Goal: Task Accomplishment & Management: Use online tool/utility

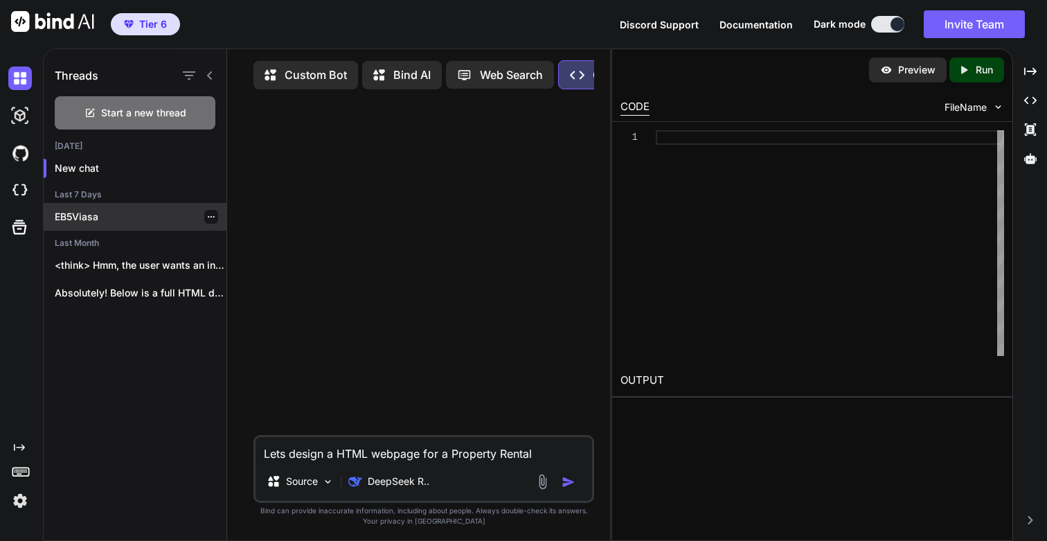
click at [91, 218] on p "EB5Viasa" at bounding box center [141, 217] width 172 height 14
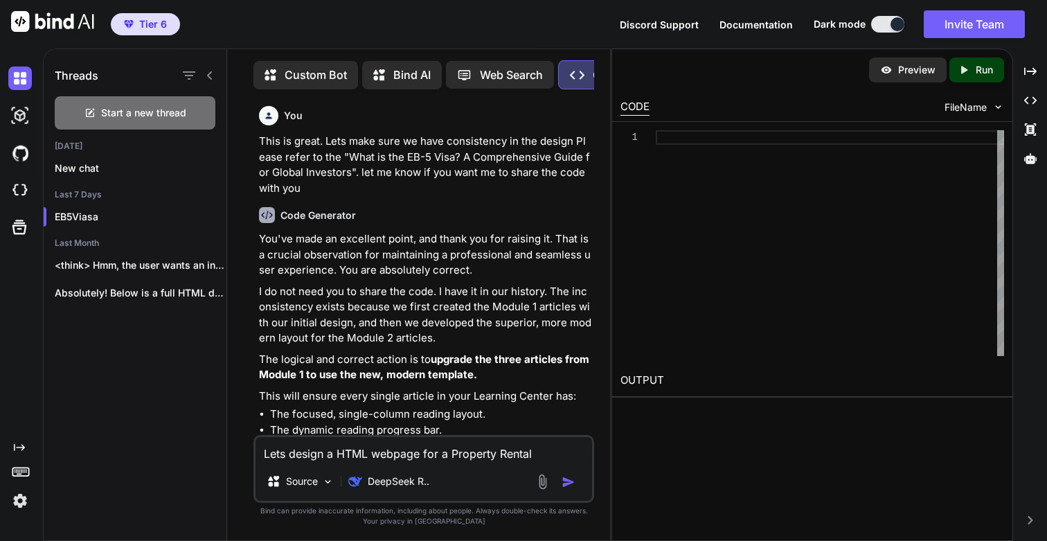
type textarea "x"
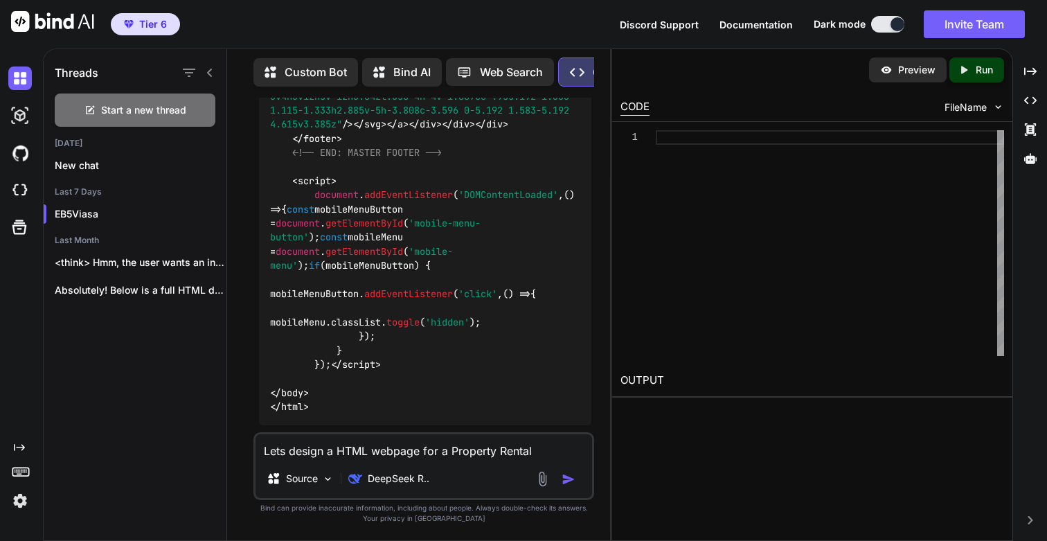
click at [465, 455] on textarea "Lets design a HTML webpage for a Property Rental" at bounding box center [423, 446] width 336 height 25
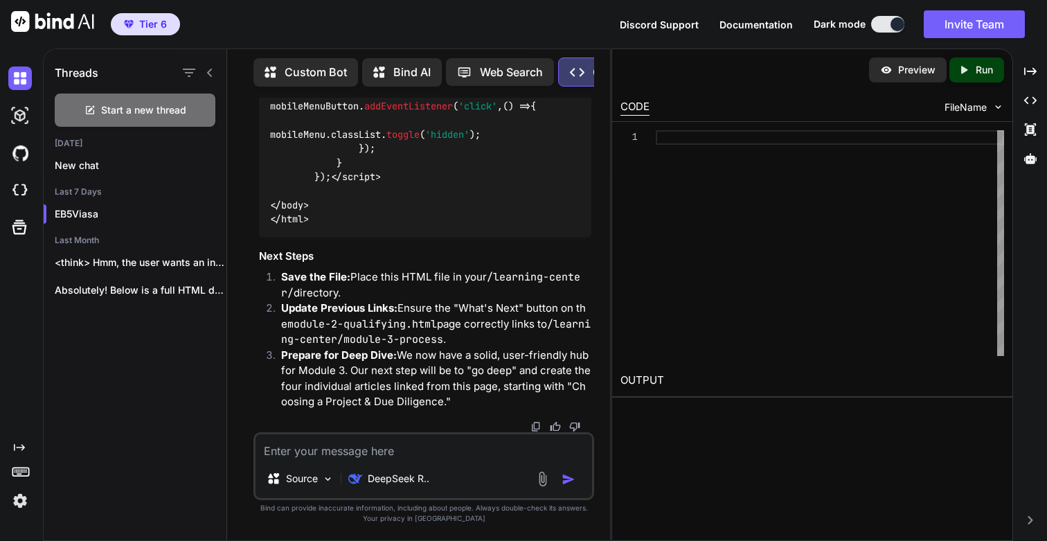
click at [21, 506] on img at bounding box center [20, 501] width 24 height 24
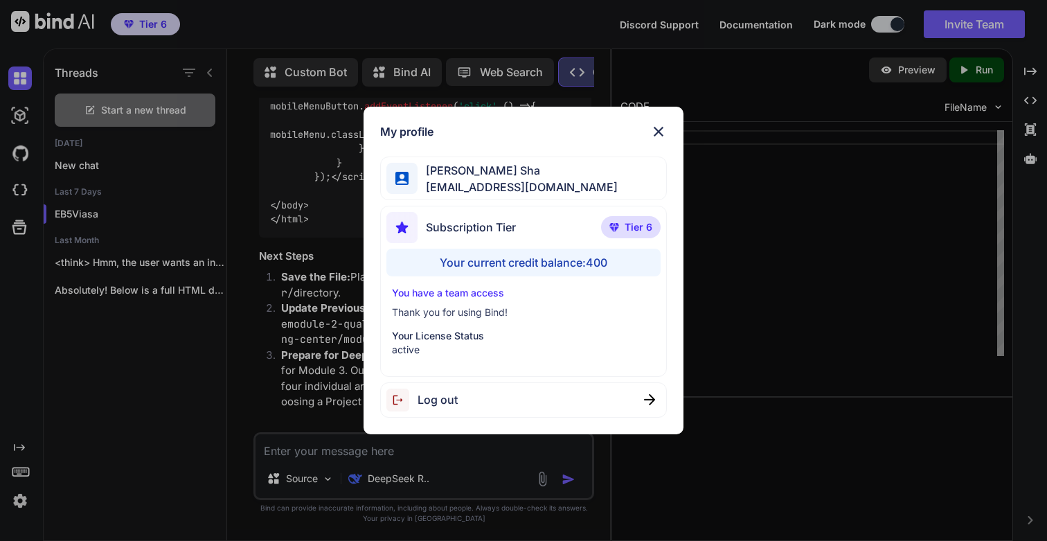
click at [877, 300] on div "My profile Sania Sha sania1813@yahoo.com Subscription Tier Tier 6 Your current …" at bounding box center [523, 270] width 1047 height 541
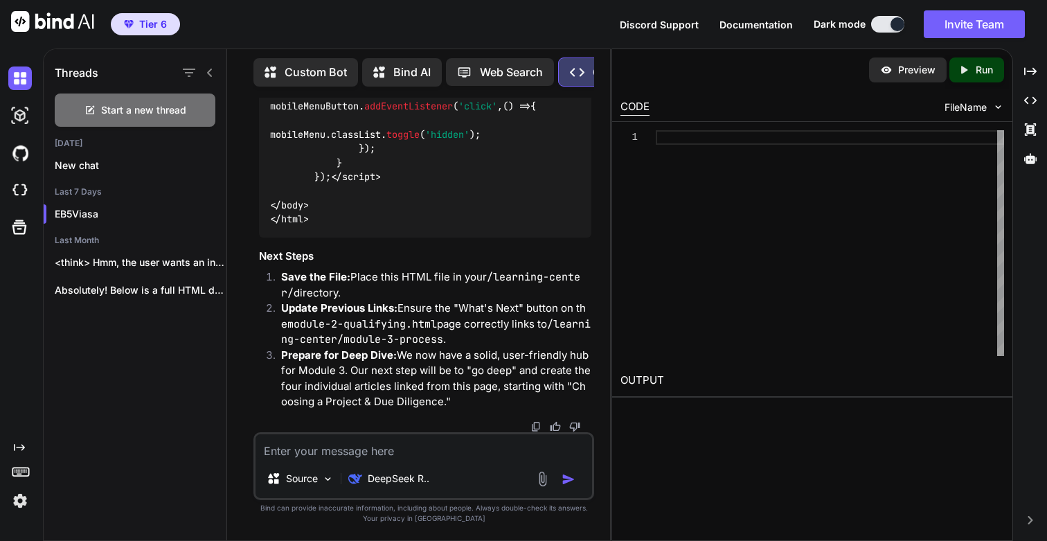
scroll to position [81056, 0]
click at [345, 451] on textarea at bounding box center [423, 446] width 336 height 25
type textarea "Lets rework"
paste textarea "forgurls.com"
type textarea "forgurls.com"
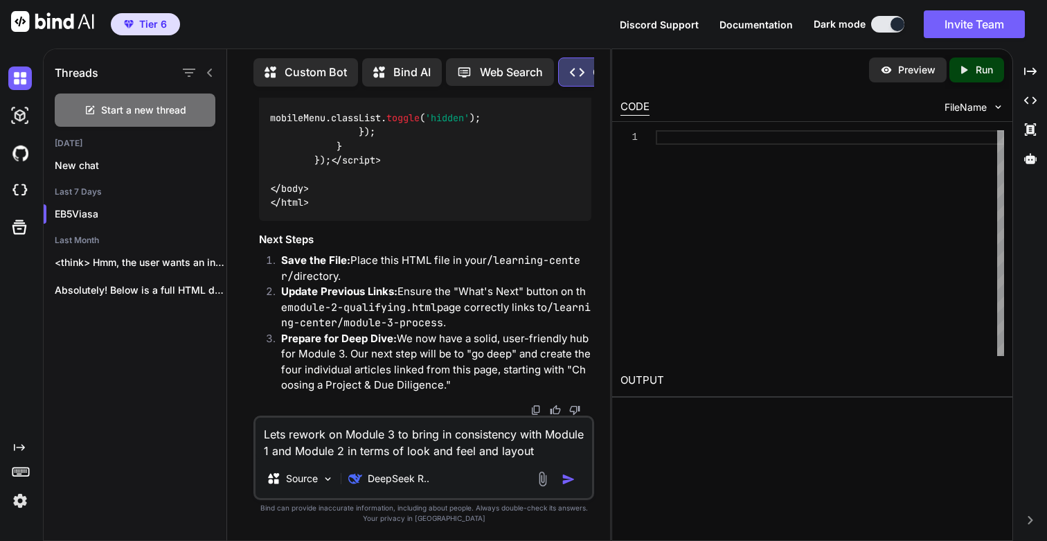
type textarea "Lets rework on Module 3 to bring in consistency with Module 1 and Module 2 in t…"
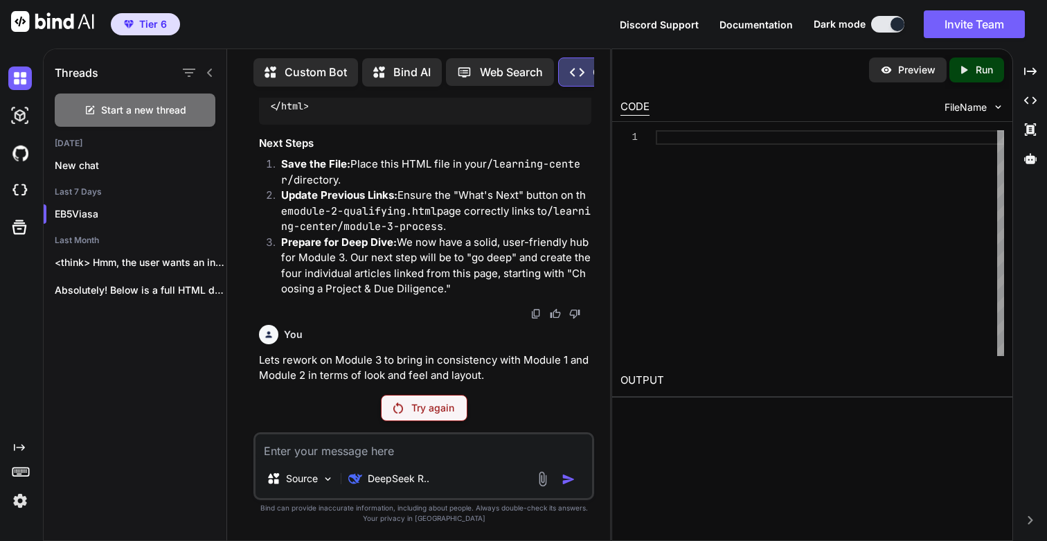
scroll to position [81169, 0]
click at [156, 17] on span "Tier 6" at bounding box center [153, 24] width 28 height 14
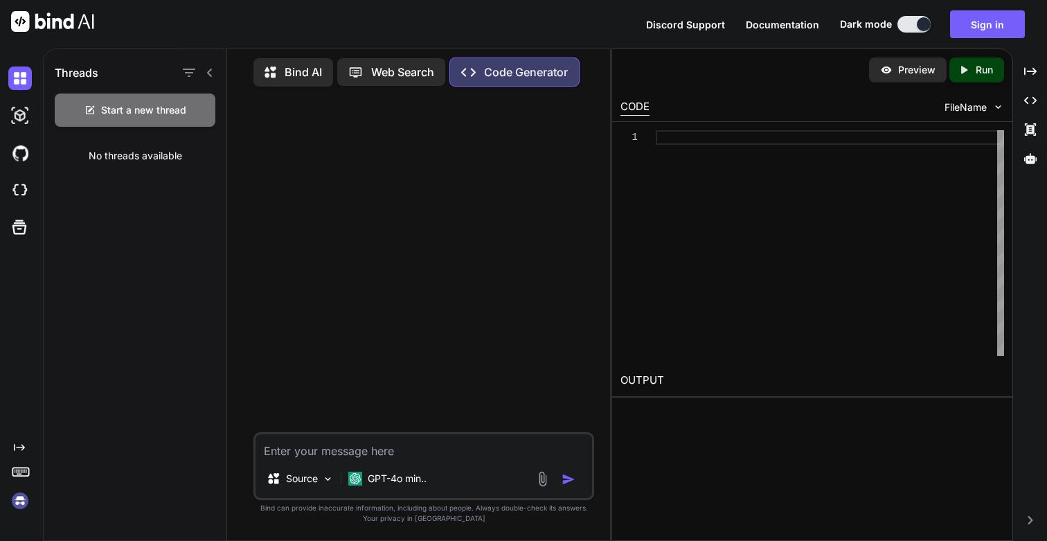
scroll to position [0, 0]
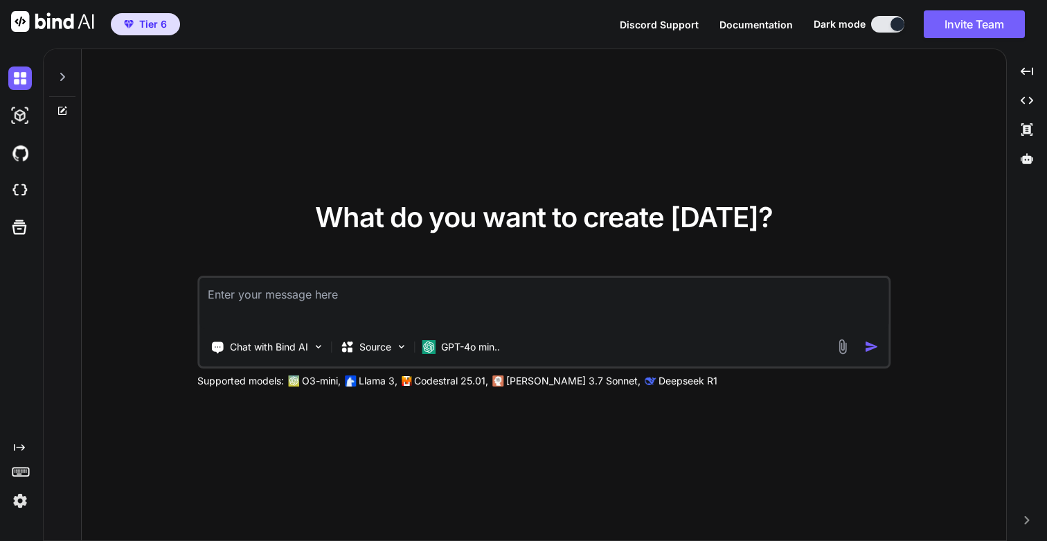
type textarea "x"
click at [19, 500] on img at bounding box center [20, 501] width 24 height 24
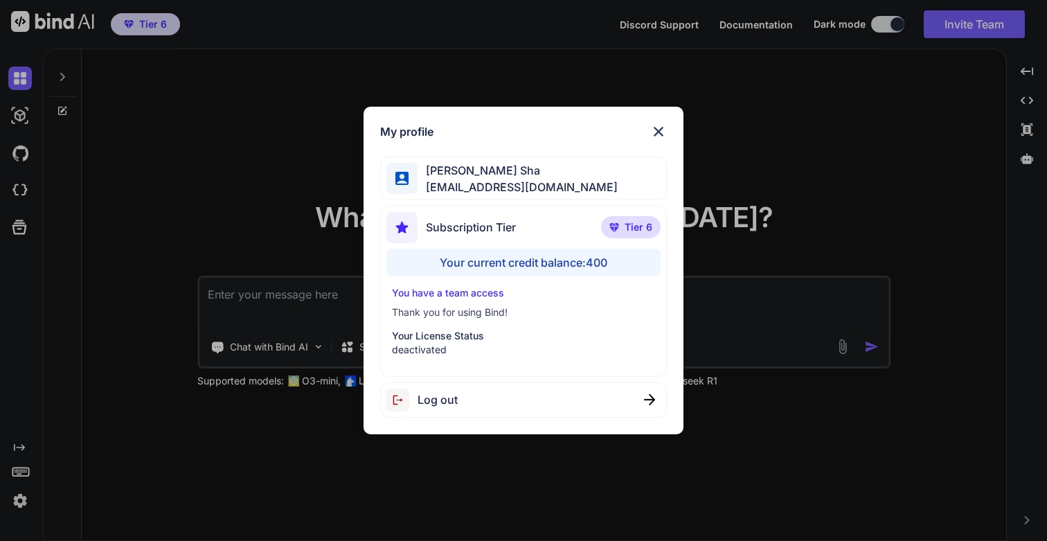
click at [633, 230] on span "Tier 6" at bounding box center [638, 227] width 28 height 14
click at [660, 136] on img at bounding box center [658, 131] width 17 height 17
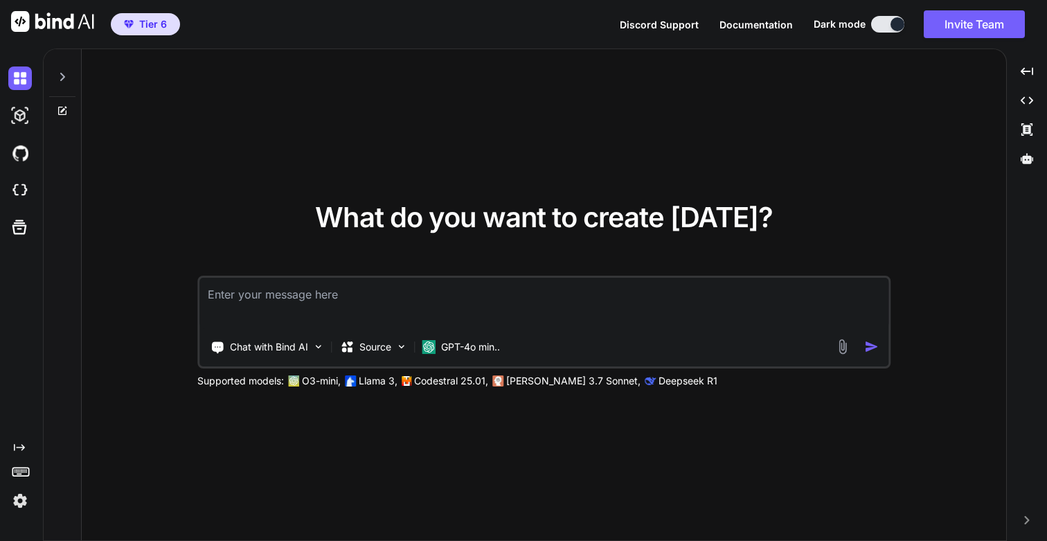
click at [18, 501] on img at bounding box center [20, 501] width 24 height 24
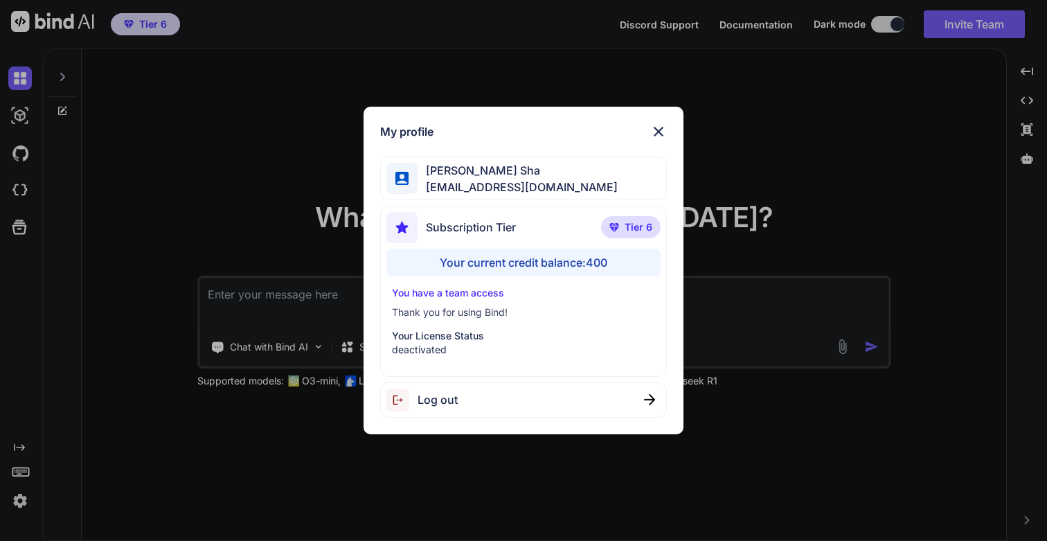
click at [426, 387] on div "Log out" at bounding box center [523, 399] width 287 height 35
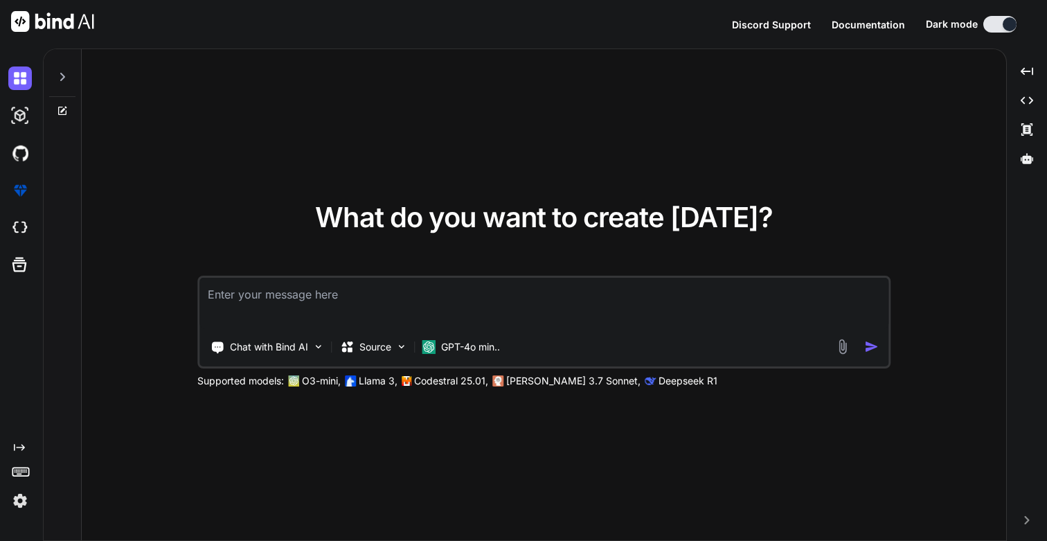
type textarea "x"
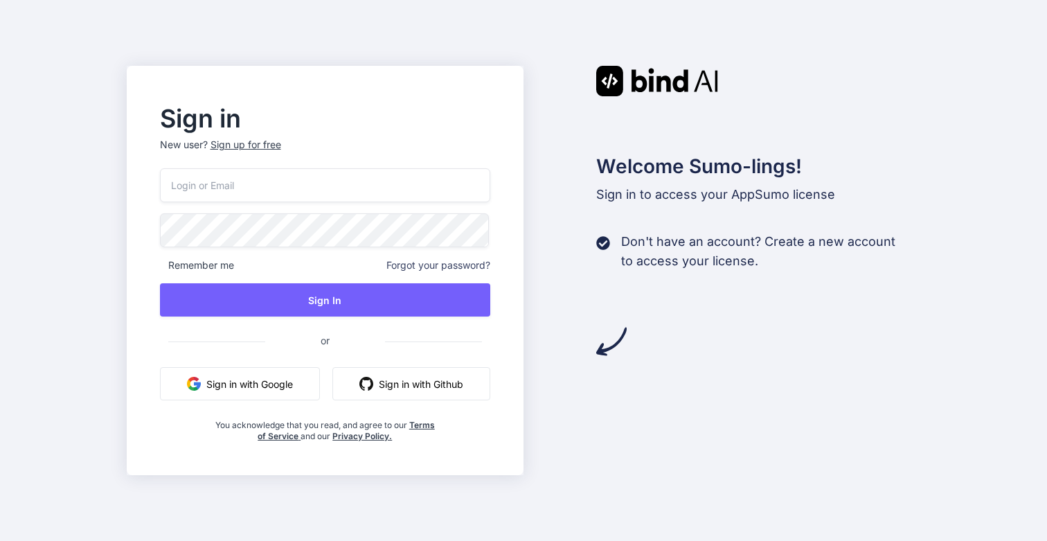
click at [236, 184] on input "email" at bounding box center [325, 185] width 331 height 34
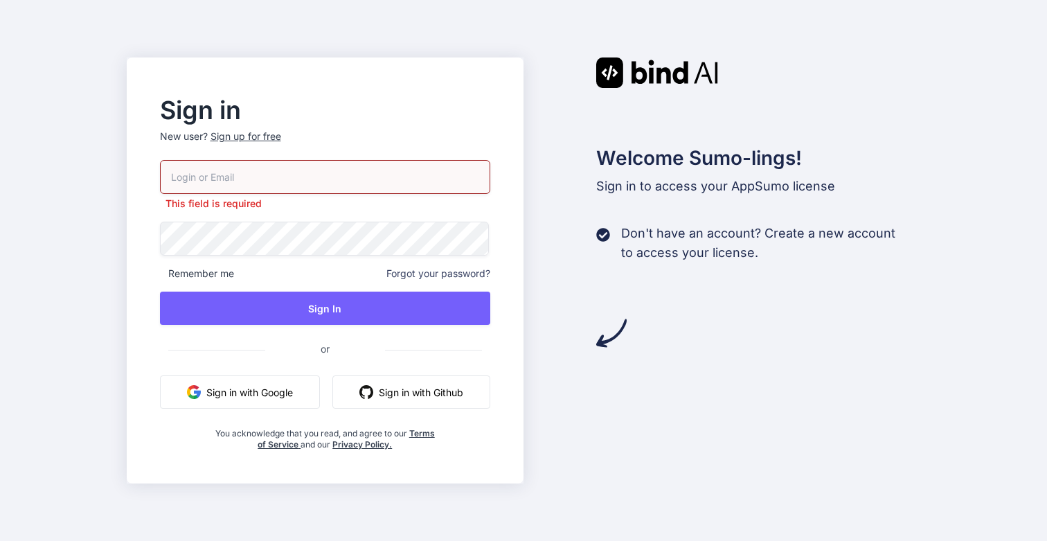
type input "[EMAIL_ADDRESS][DOMAIN_NAME]"
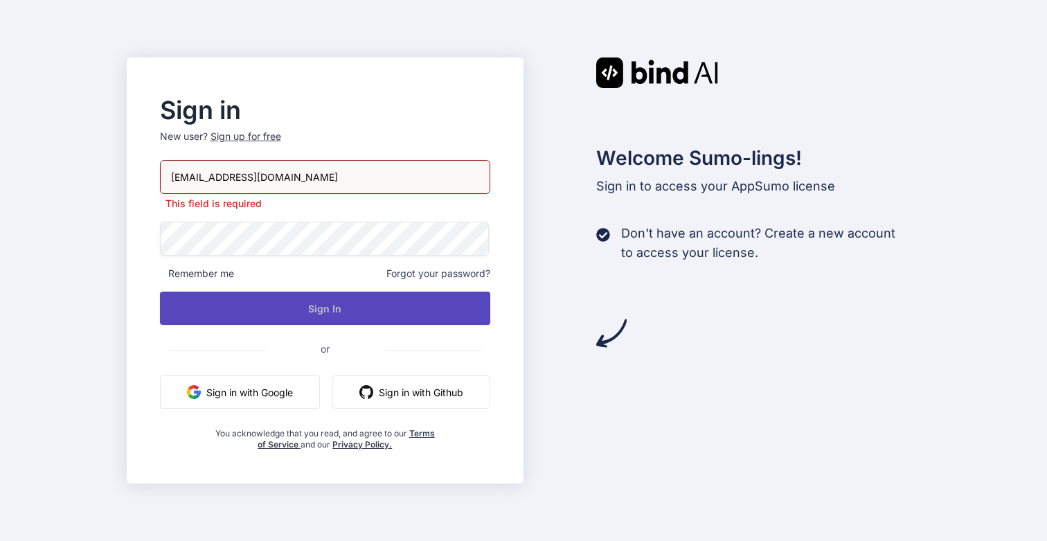
click at [314, 308] on button "Sign In" at bounding box center [325, 307] width 331 height 33
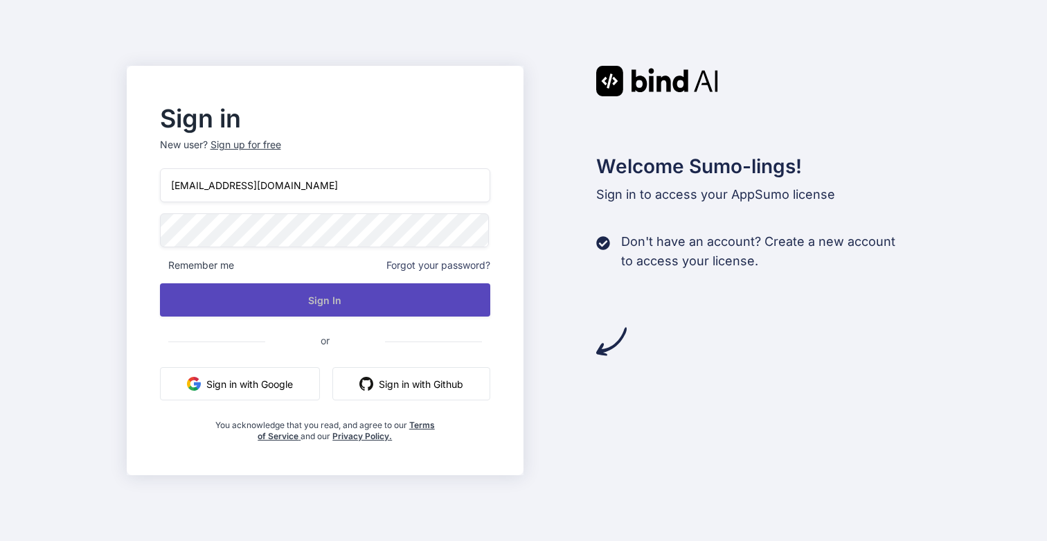
click at [316, 300] on button "Sign In" at bounding box center [325, 299] width 331 height 33
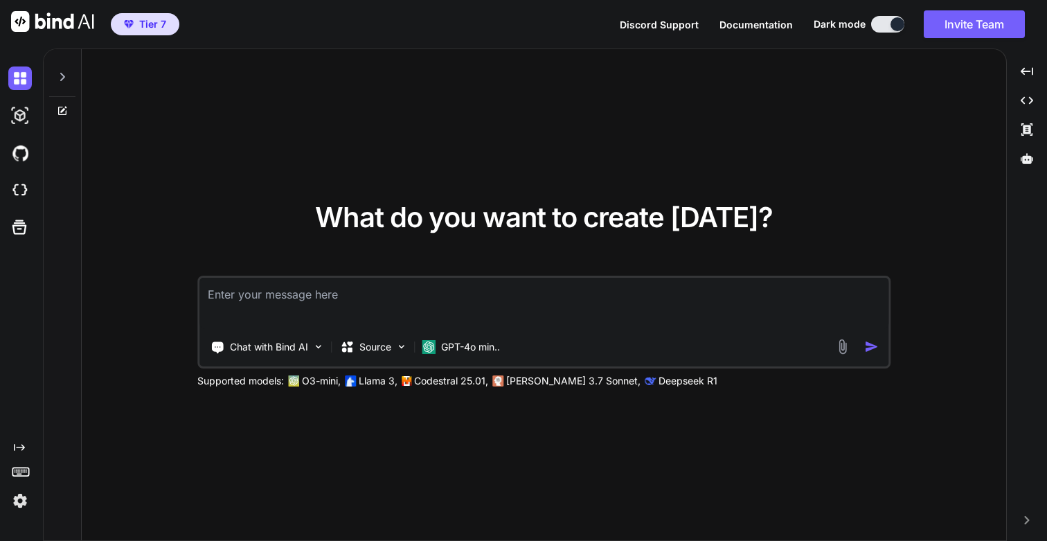
click at [61, 79] on icon at bounding box center [62, 77] width 5 height 8
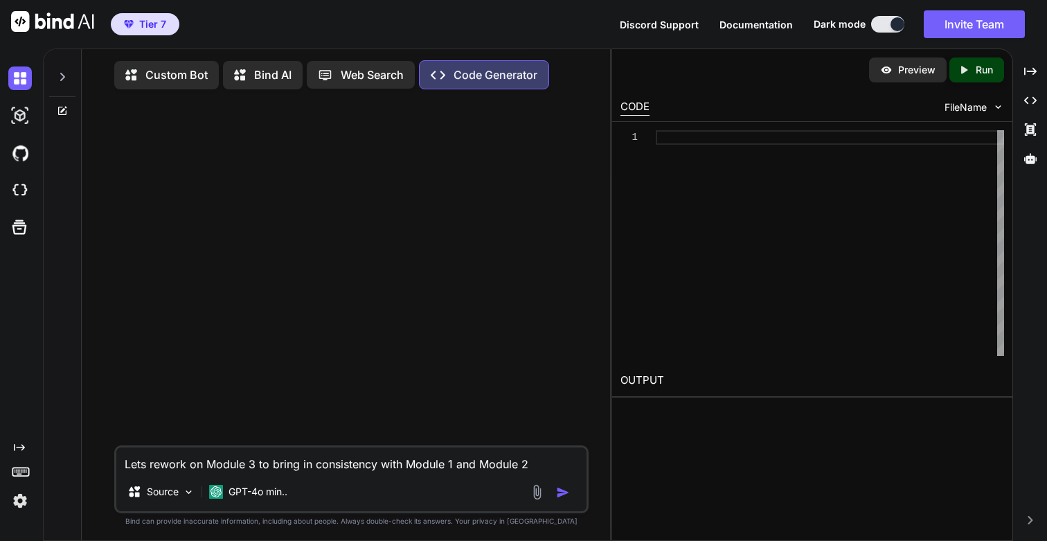
type textarea "x"
click at [23, 498] on img at bounding box center [20, 501] width 24 height 24
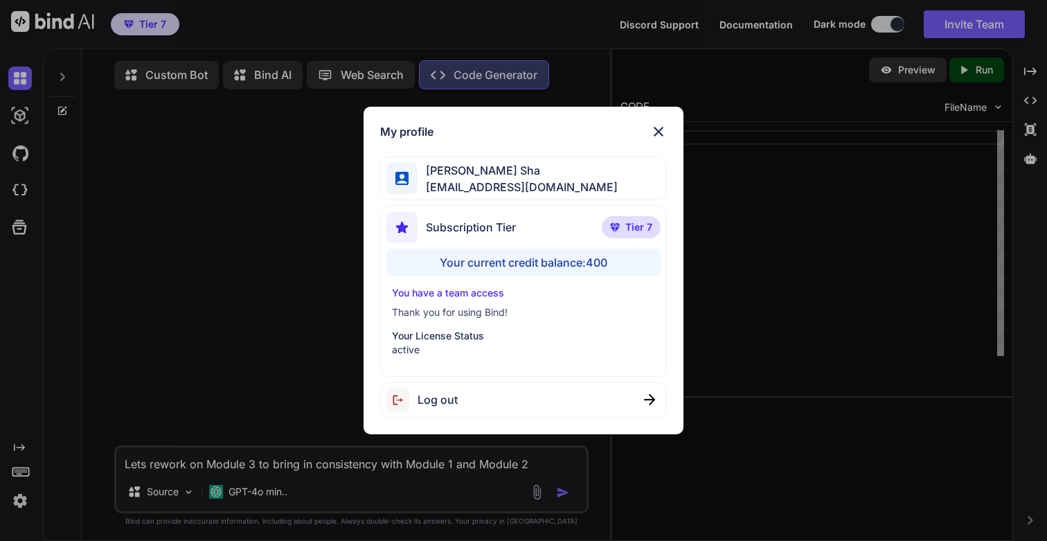
click at [662, 131] on img at bounding box center [658, 131] width 17 height 17
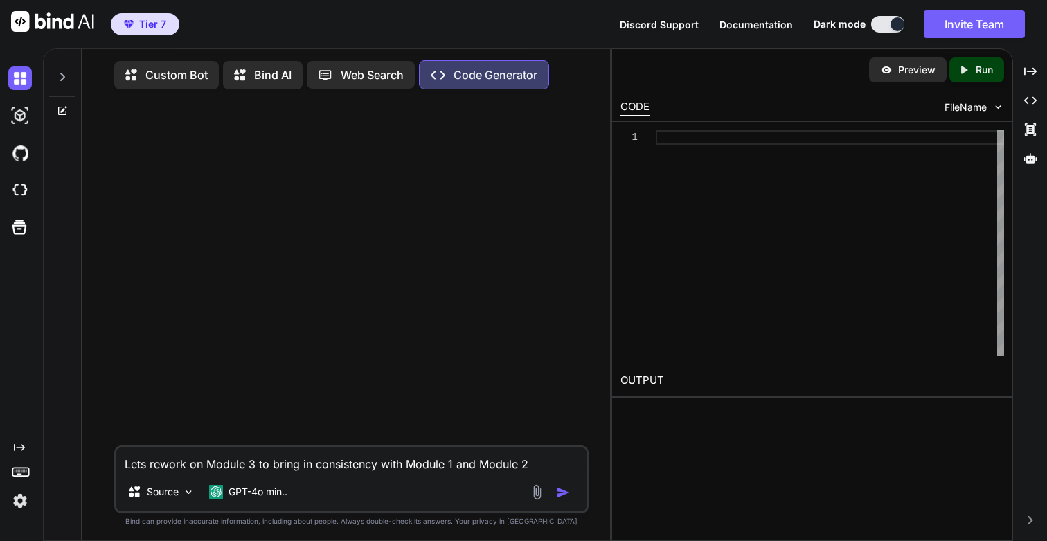
click at [21, 497] on img at bounding box center [20, 501] width 24 height 24
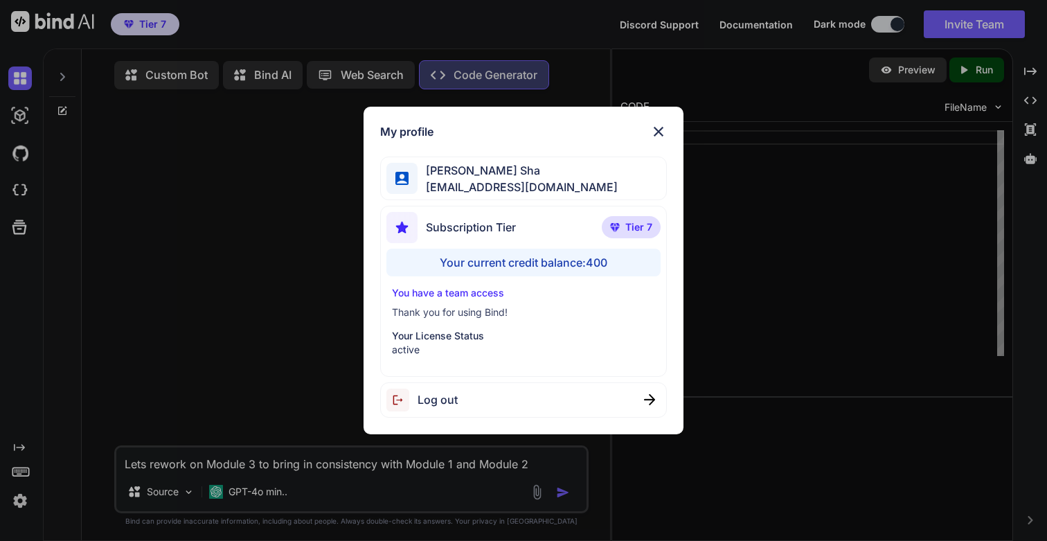
click at [661, 129] on img at bounding box center [658, 131] width 17 height 17
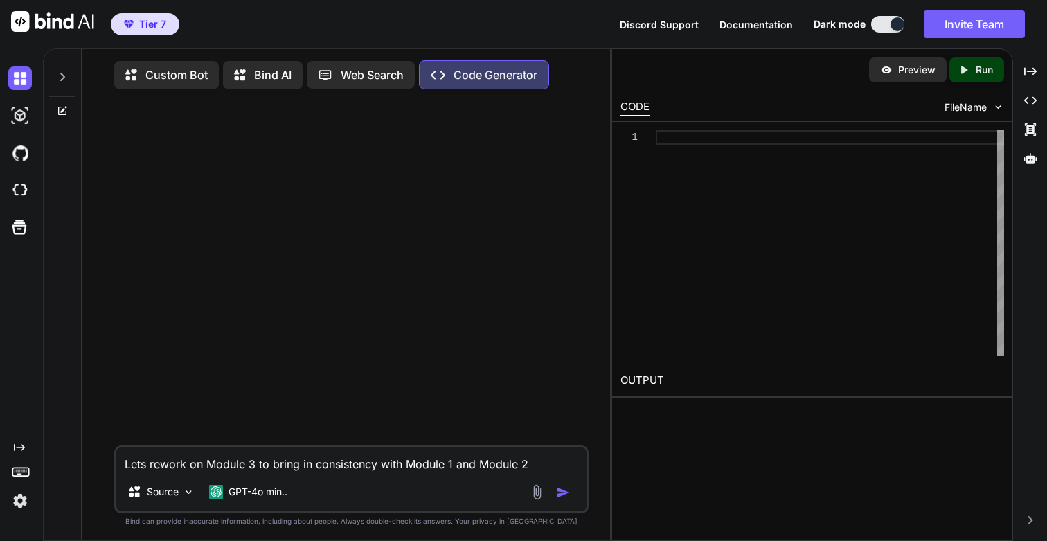
click at [64, 80] on icon at bounding box center [62, 76] width 11 height 11
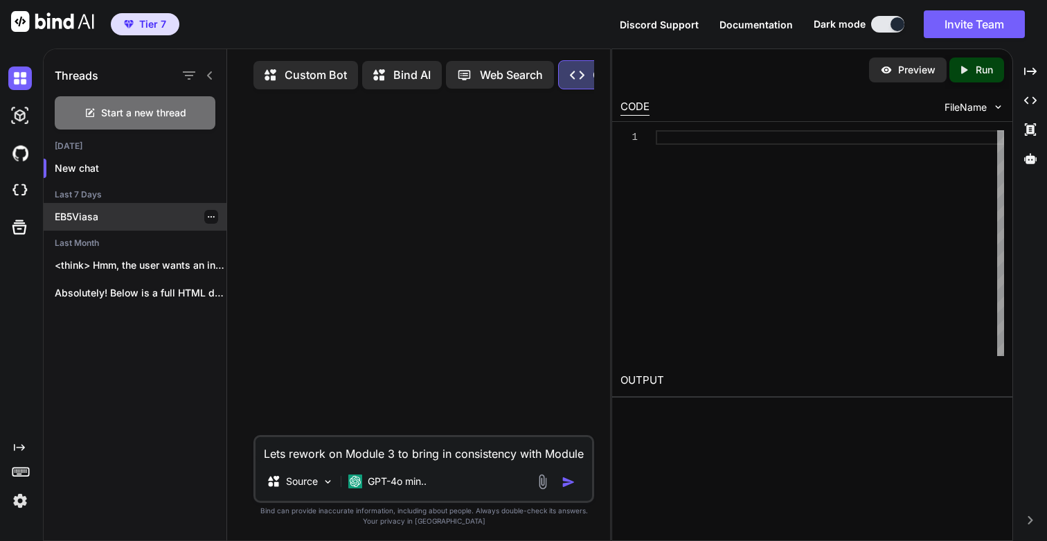
click at [90, 214] on p "EB5Viasa" at bounding box center [141, 217] width 172 height 14
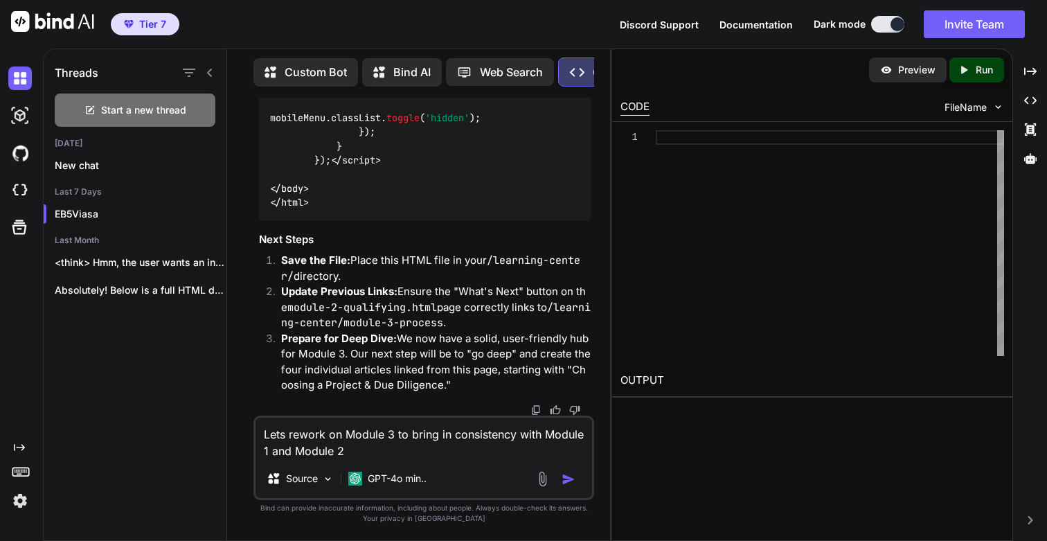
scroll to position [75797, 0]
click at [366, 454] on textarea "Lets rework on Module 3 to bring in consistency with Module 1 and Module 2" at bounding box center [423, 438] width 336 height 42
click at [377, 474] on p "GPT-4o min.." at bounding box center [397, 478] width 59 height 14
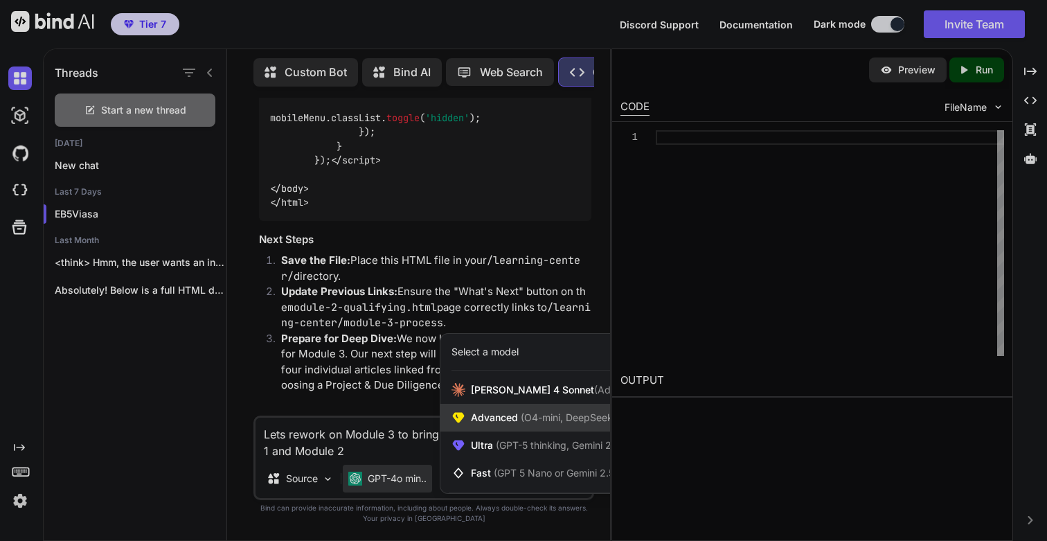
click at [496, 419] on span "Advanced (O4-mini, DeepSeek R1)" at bounding box center [550, 417] width 159 height 14
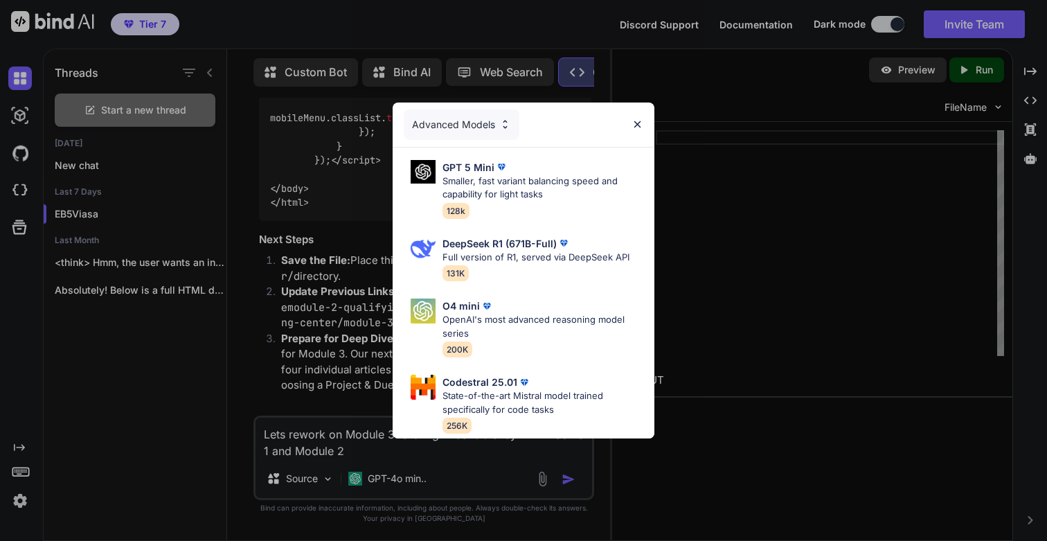
click at [479, 125] on div "Advanced Models" at bounding box center [462, 124] width 116 height 30
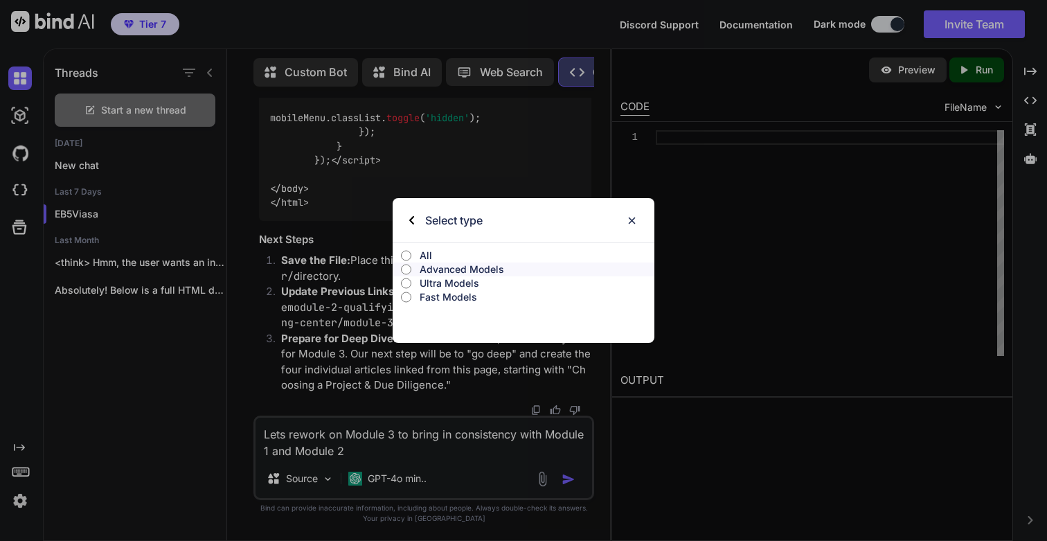
click at [420, 249] on p "All" at bounding box center [536, 256] width 235 height 14
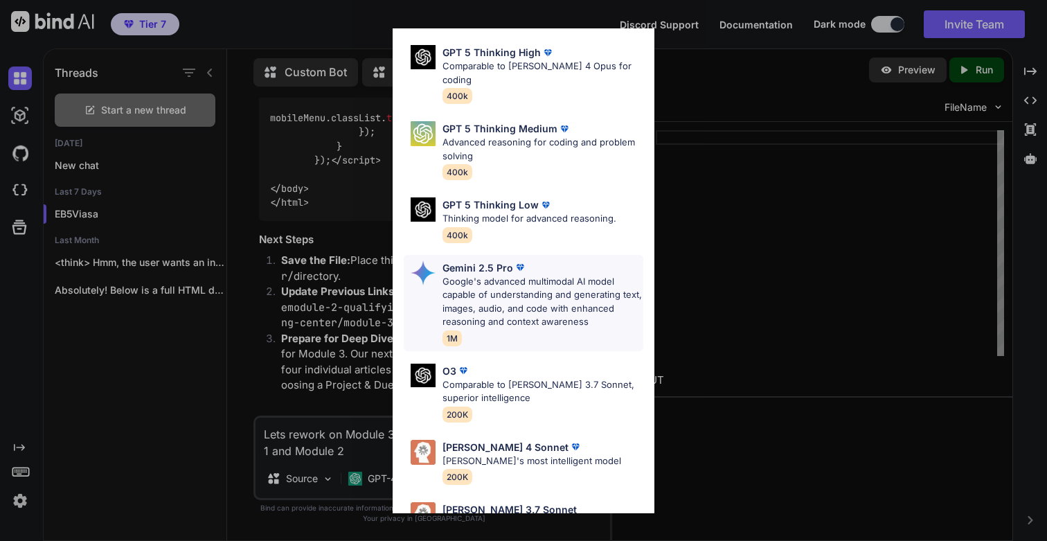
scroll to position [408, 0]
click at [530, 274] on p "Google's advanced multimodal AI model capable of understanding and generating t…" at bounding box center [542, 301] width 201 height 54
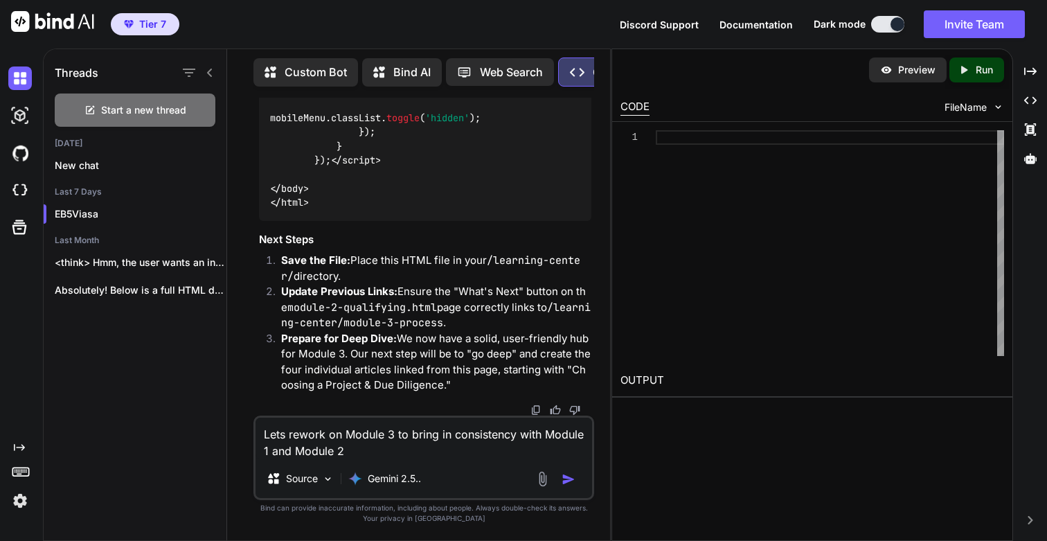
click at [416, 449] on textarea "Lets rework on Module 3 to bring in consistency with Module 1 and Module 2" at bounding box center [423, 438] width 336 height 42
click at [569, 484] on img "button" at bounding box center [568, 479] width 14 height 14
type textarea "x"
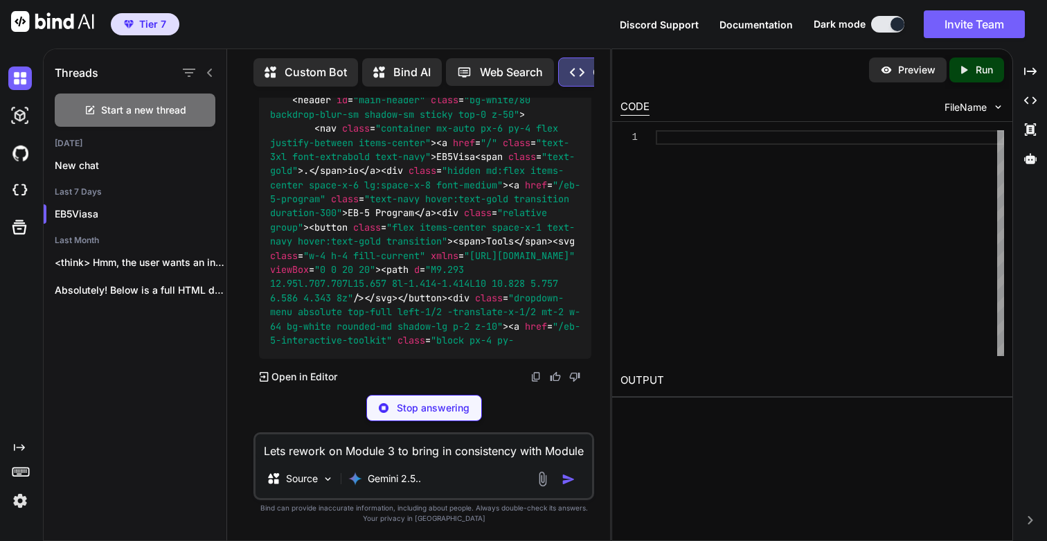
scroll to position [82657, 0]
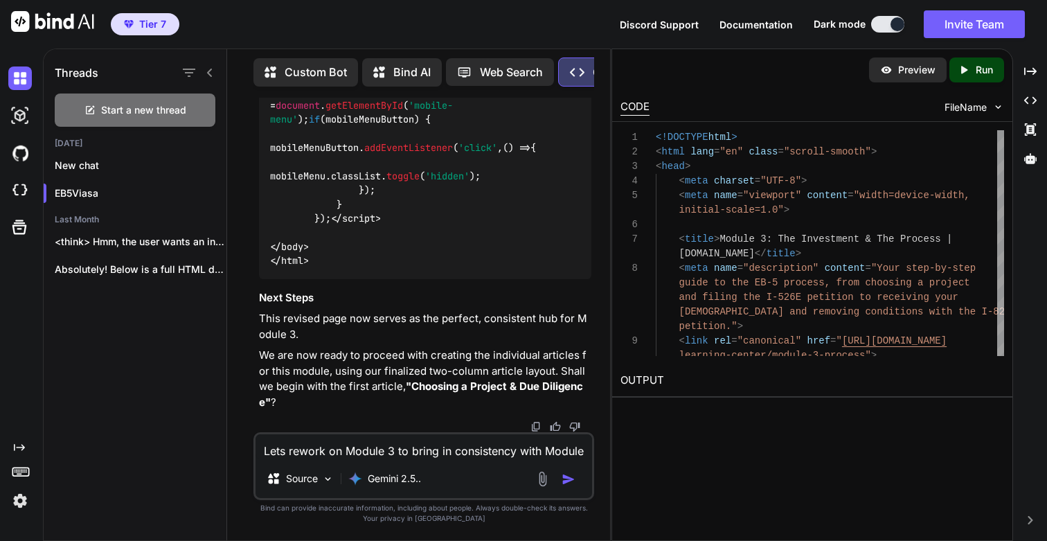
click at [19, 505] on img at bounding box center [20, 501] width 24 height 24
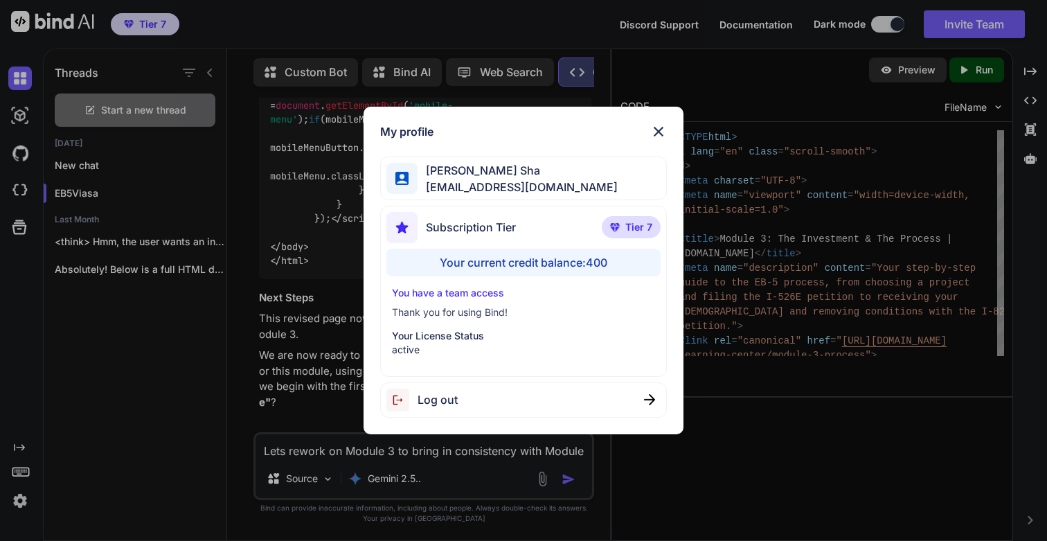
click at [661, 128] on img at bounding box center [658, 131] width 17 height 17
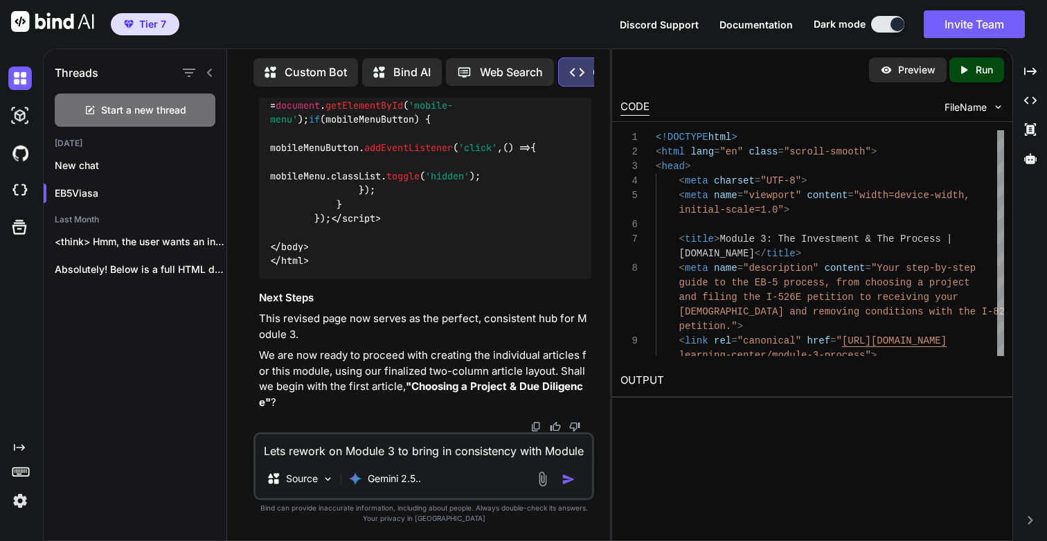
scroll to position [81659, 0]
click at [986, 64] on p "Run" at bounding box center [983, 70] width 17 height 14
click at [723, 413] on link "[URL][DOMAIN_NAME]" at bounding box center [676, 412] width 112 height 13
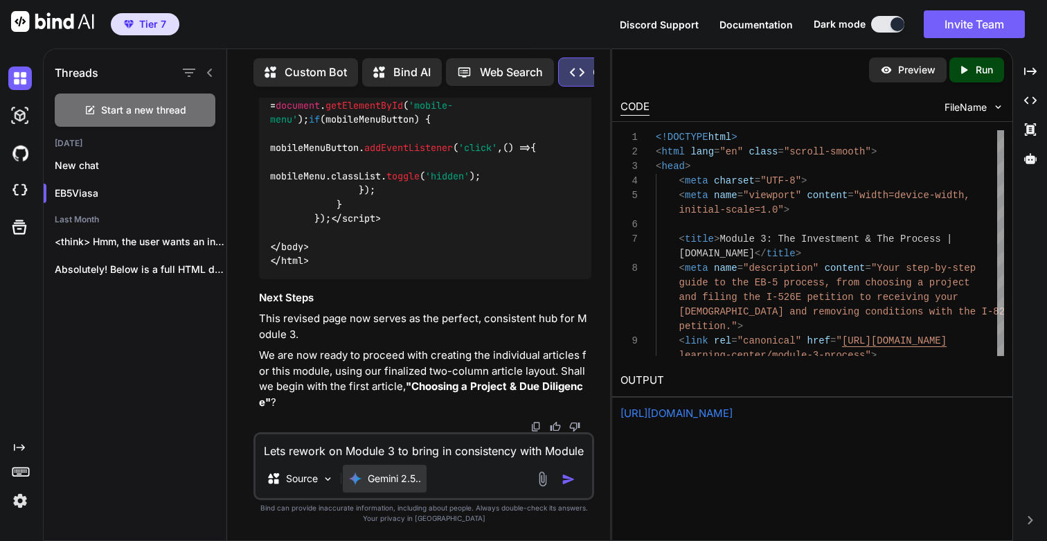
click at [381, 482] on p "Gemini 2.5.." at bounding box center [394, 478] width 53 height 14
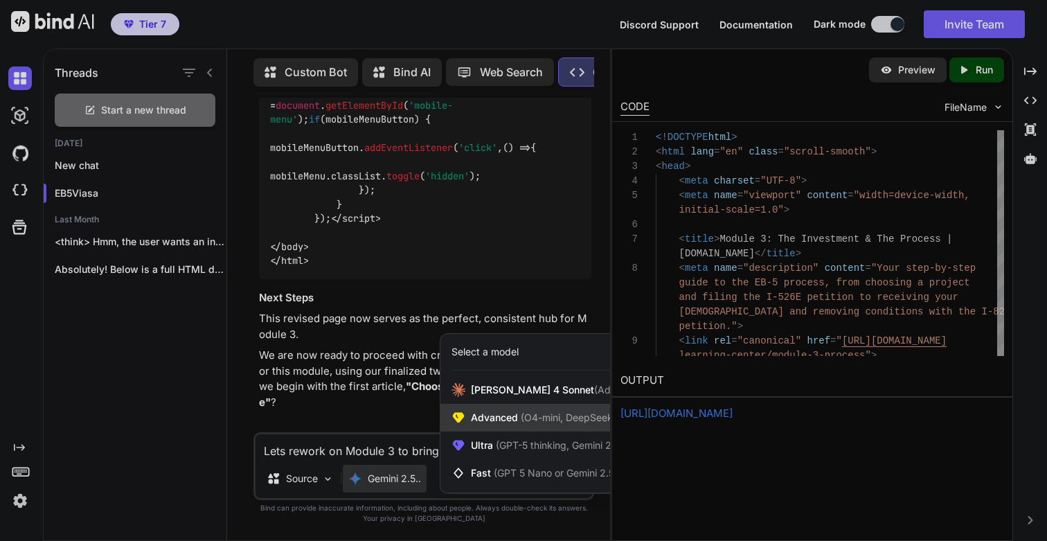
click at [495, 416] on span "Advanced (O4-mini, DeepSeek R1)" at bounding box center [550, 417] width 159 height 14
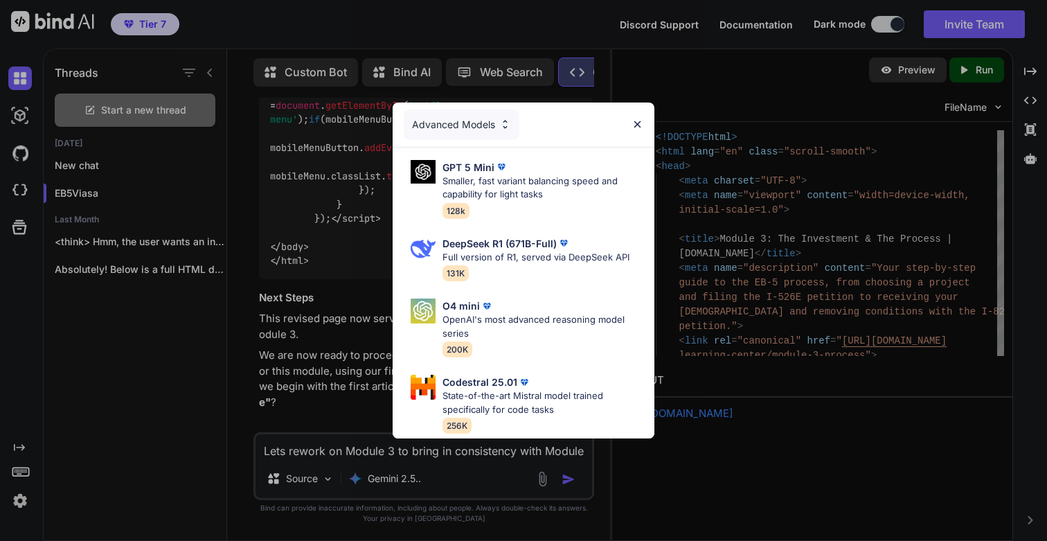
click at [479, 123] on div "Advanced Models" at bounding box center [462, 124] width 116 height 30
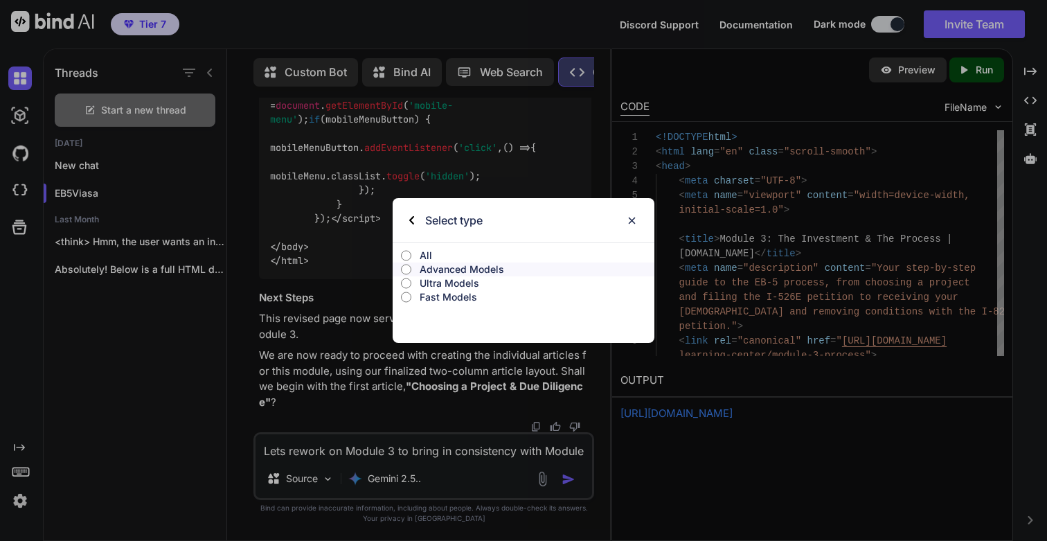
click at [428, 251] on p "All" at bounding box center [536, 256] width 235 height 14
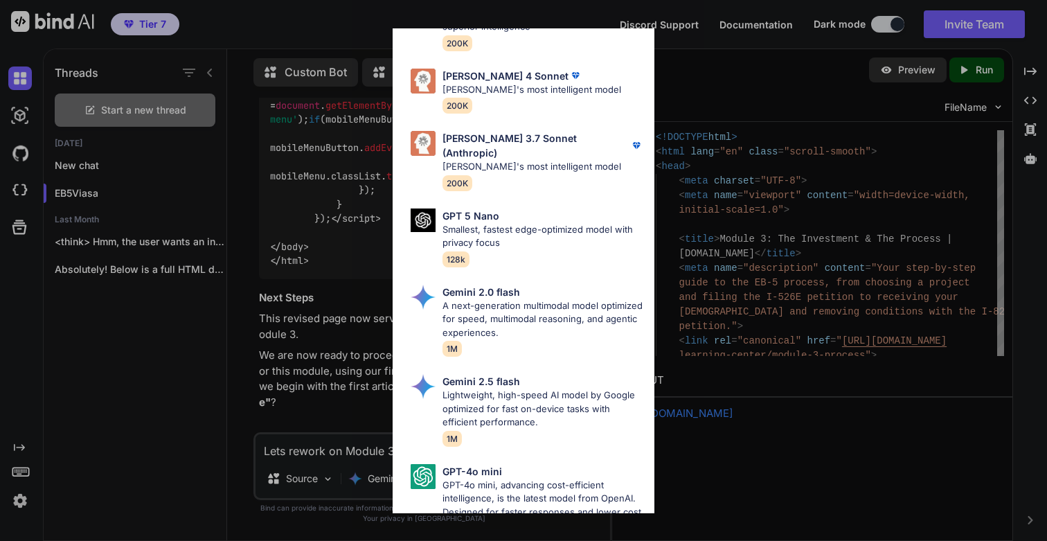
scroll to position [0, 0]
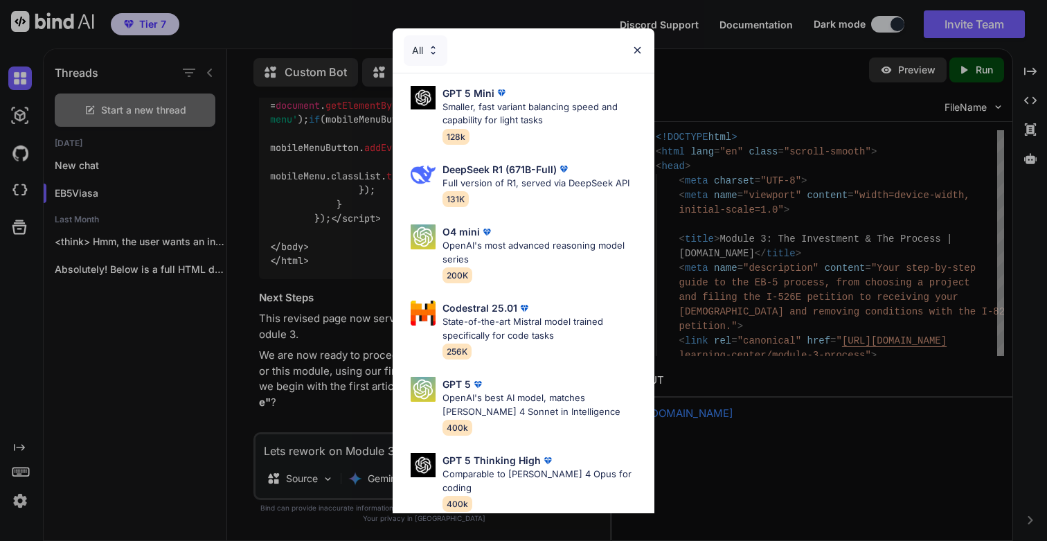
click at [640, 42] on div "All" at bounding box center [523, 50] width 262 height 44
click at [639, 53] on img at bounding box center [637, 50] width 12 height 12
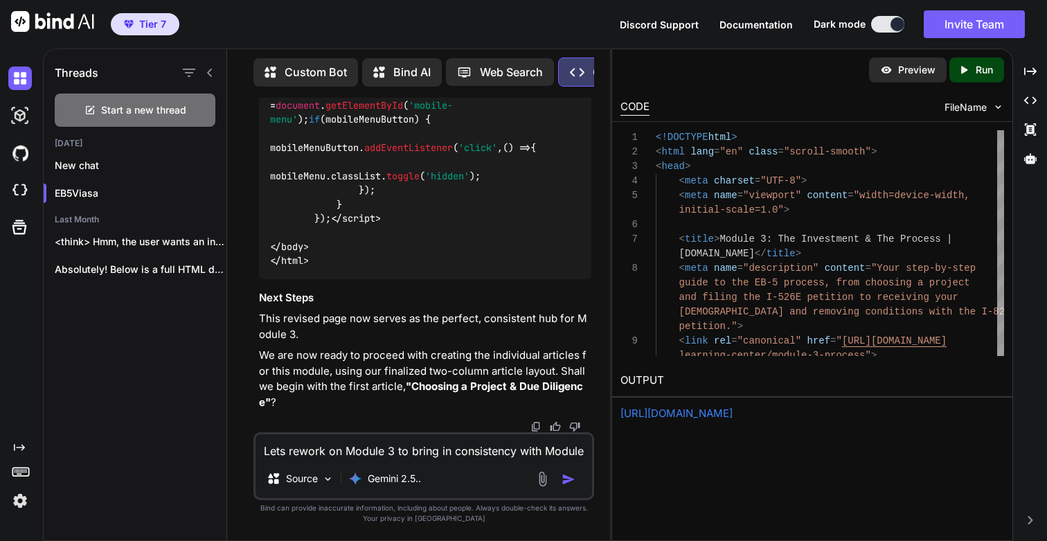
click at [732, 413] on link "[URL][DOMAIN_NAME]" at bounding box center [676, 412] width 112 height 13
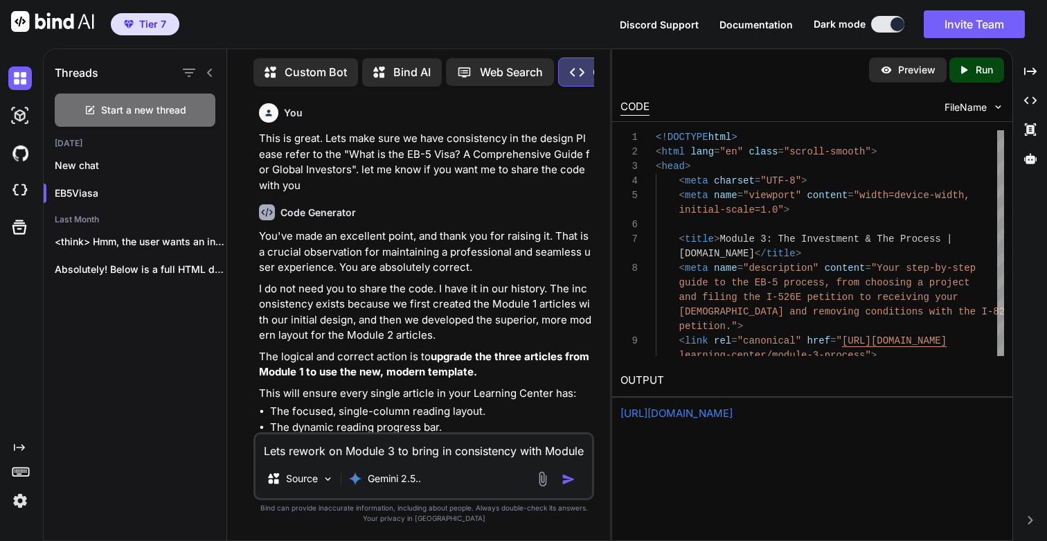
click at [439, 294] on p "I do not need you to share the code. I have it in our history. The inconsistenc…" at bounding box center [425, 312] width 332 height 62
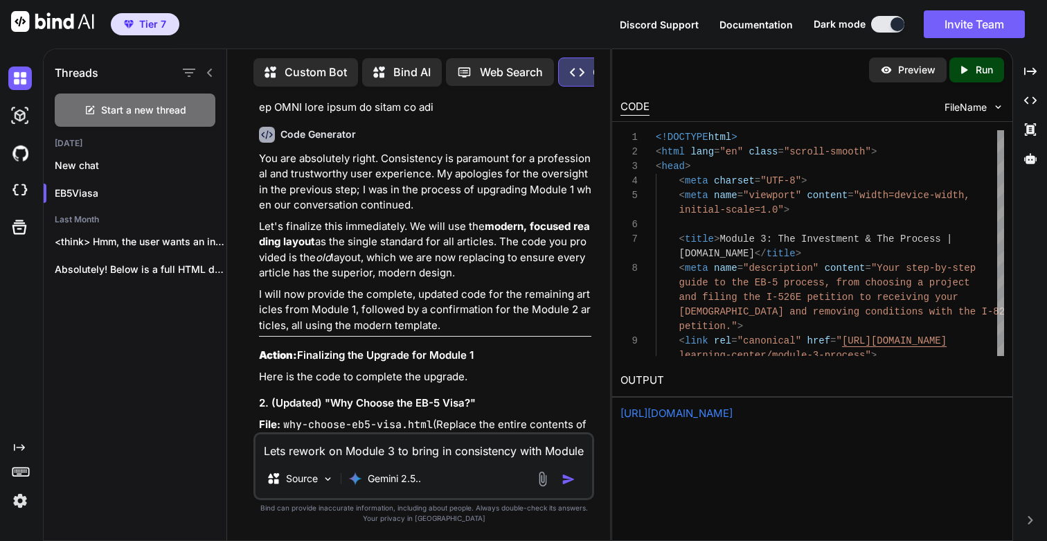
scroll to position [14751, 0]
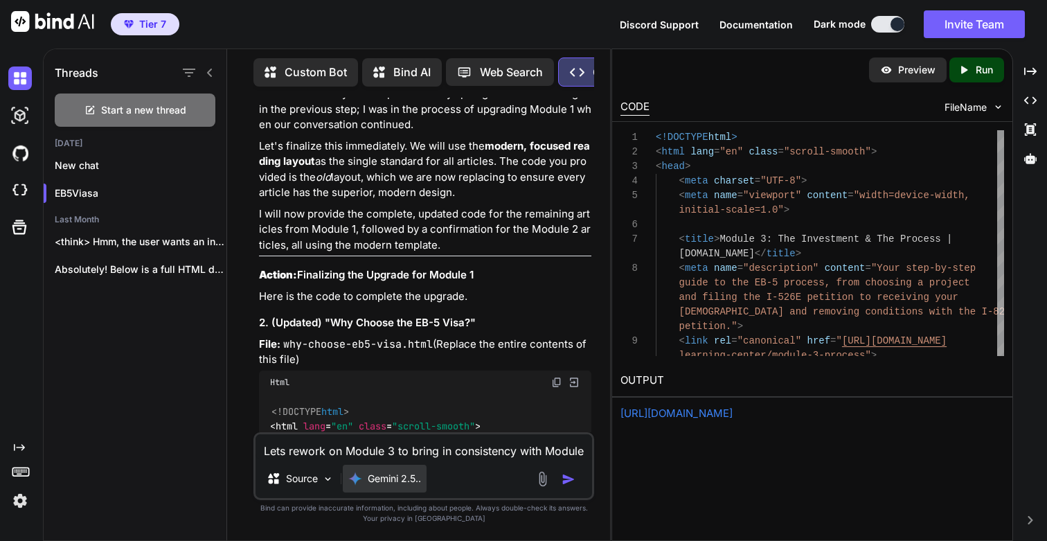
click at [404, 485] on div "Gemini 2.5.." at bounding box center [385, 478] width 84 height 28
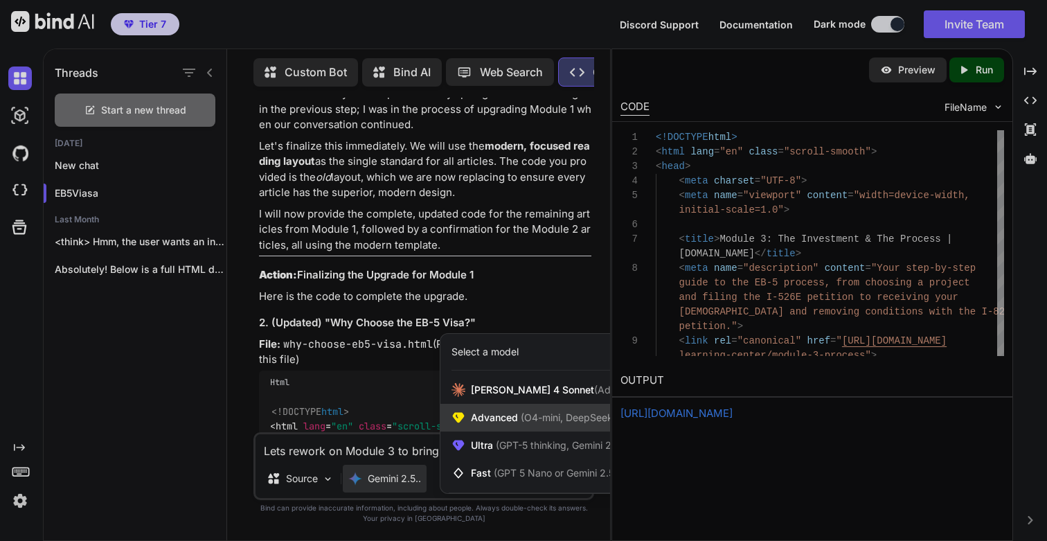
click at [515, 414] on span "Advanced (O4-mini, DeepSeek R1)" at bounding box center [550, 417] width 159 height 14
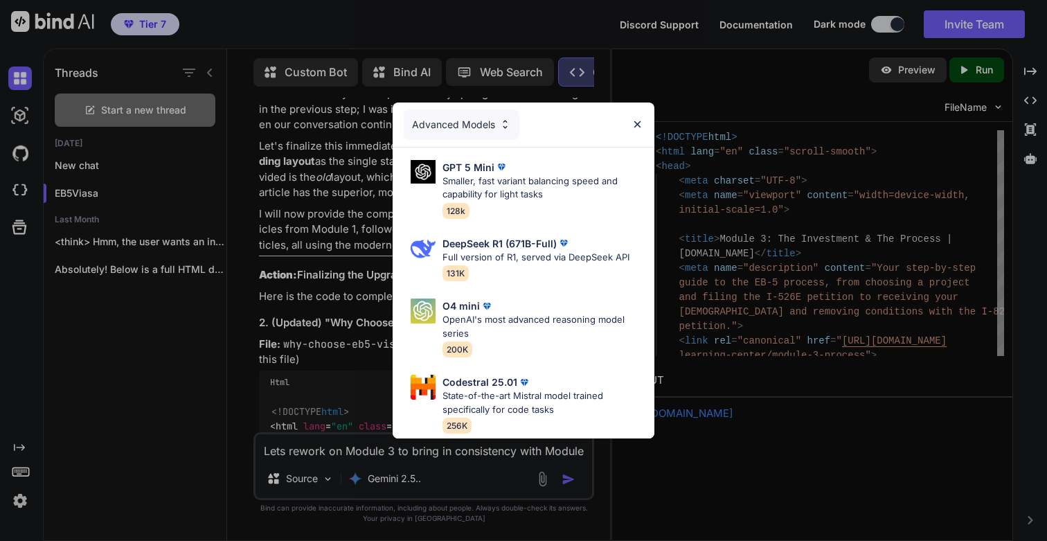
click at [478, 129] on div "Advanced Models" at bounding box center [462, 124] width 116 height 30
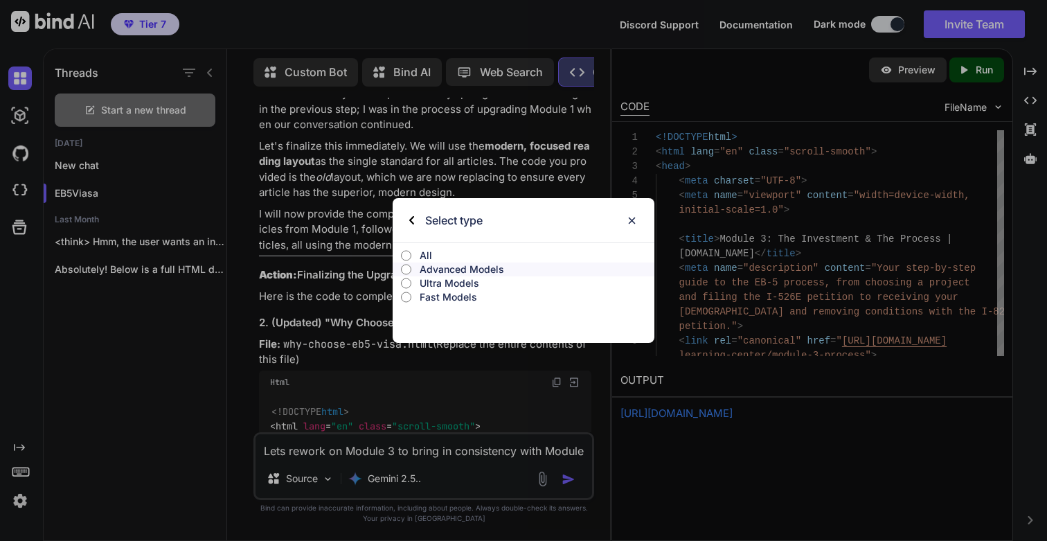
click at [431, 258] on p "All" at bounding box center [536, 256] width 235 height 14
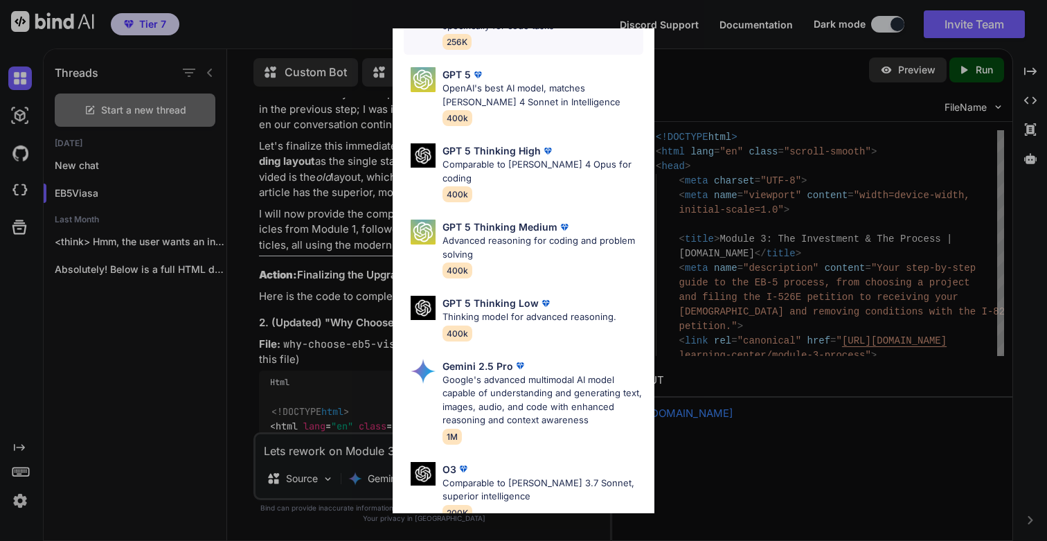
scroll to position [318, 0]
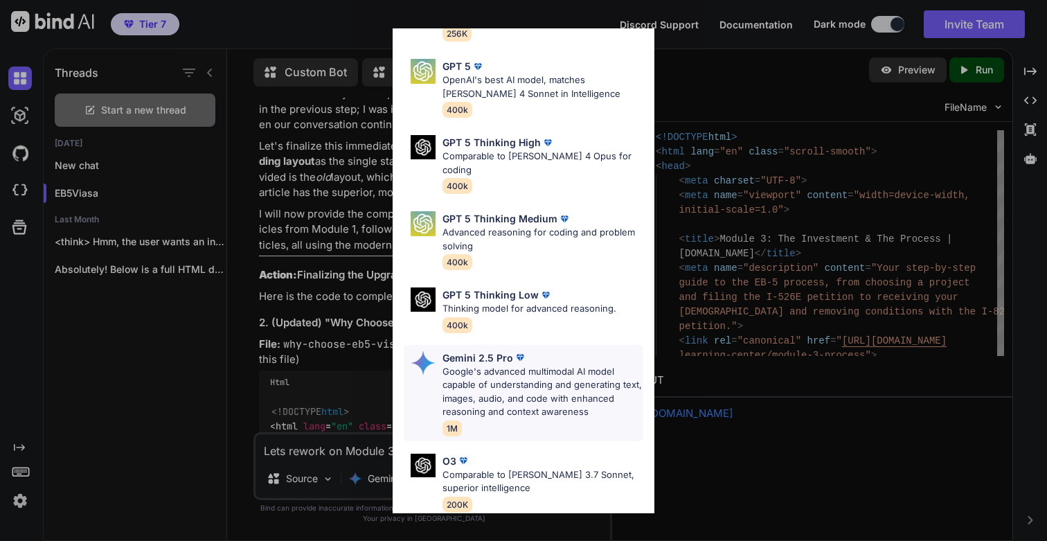
click at [498, 365] on p "Google's advanced multimodal AI model capable of understanding and generating t…" at bounding box center [542, 392] width 201 height 54
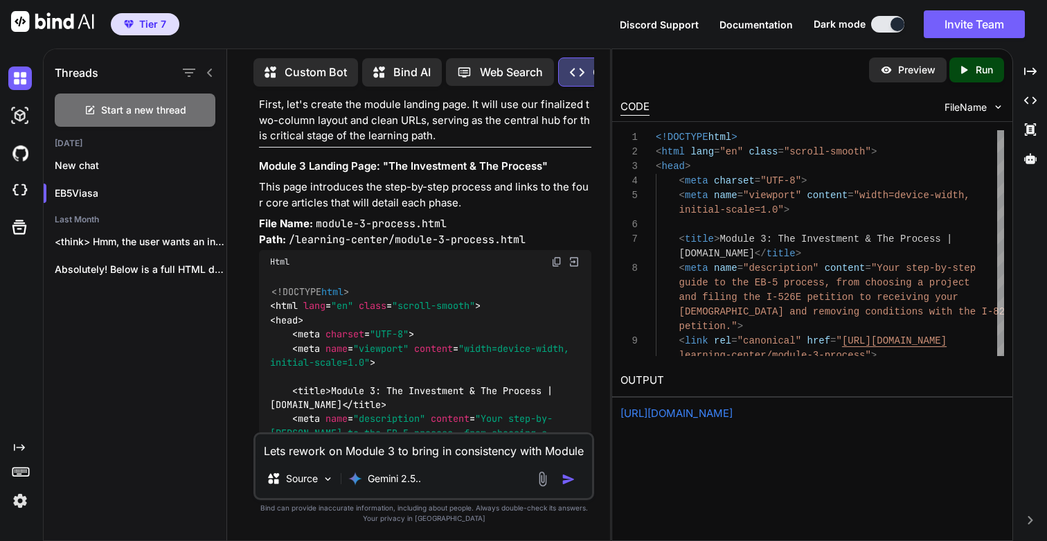
scroll to position [70559, 0]
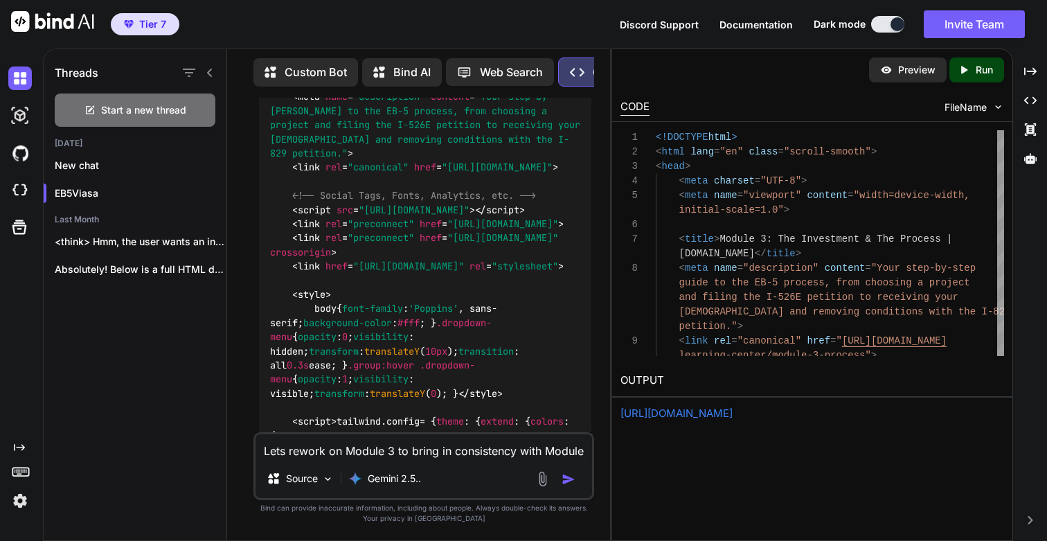
click at [395, 443] on textarea "Lets rework on Module 3 to bring in consistency with Module 1 and Module 2" at bounding box center [423, 446] width 336 height 25
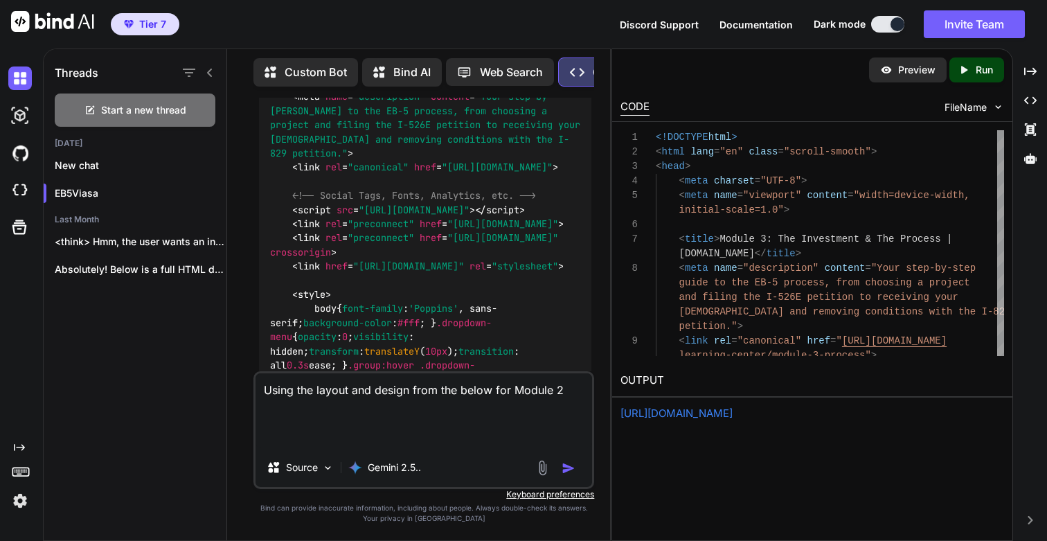
paste textarea "<!DOCTYPE html> <html lang="en" class="scroll-smooth"> <head> <meta charset="UT…"
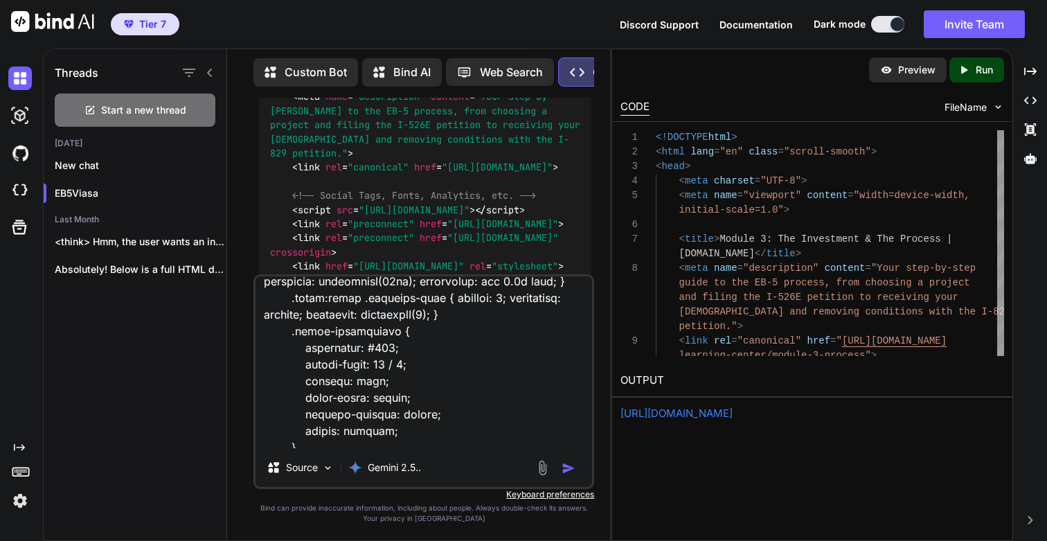
scroll to position [0, 0]
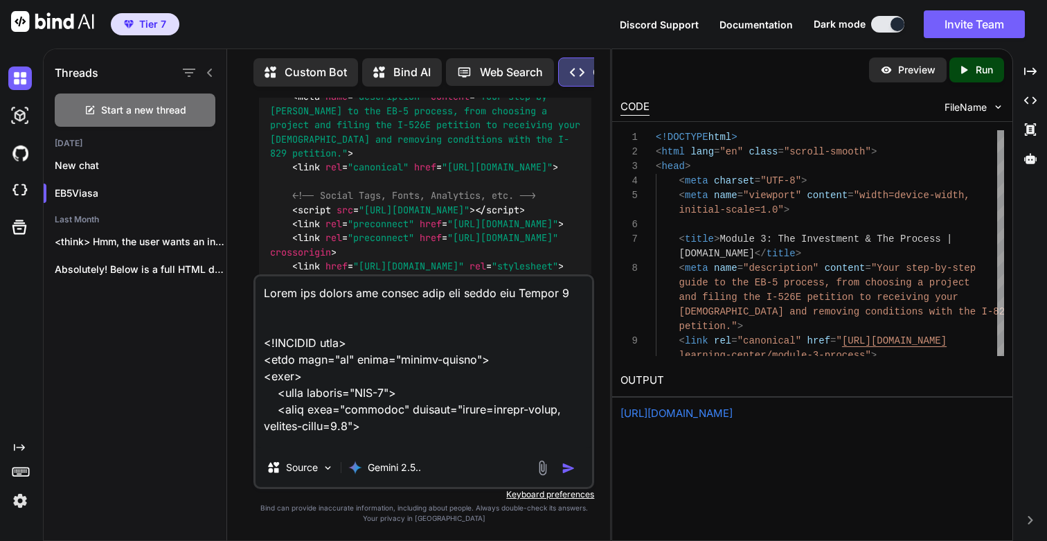
click at [563, 284] on textarea at bounding box center [423, 362] width 336 height 172
click at [568, 293] on textarea at bounding box center [423, 362] width 336 height 172
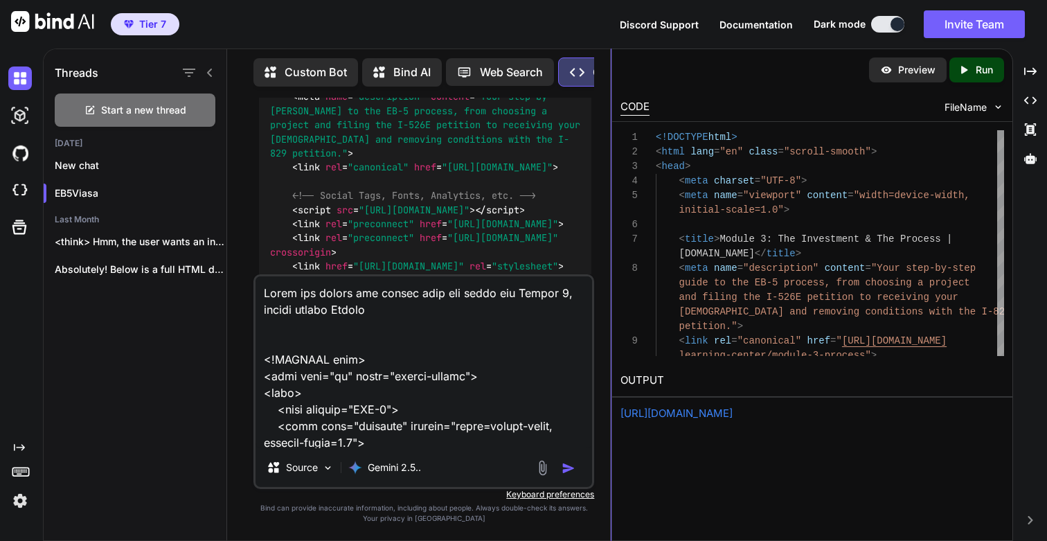
type textarea "Using the layout and design from the below for Module 2, please create Module 3…"
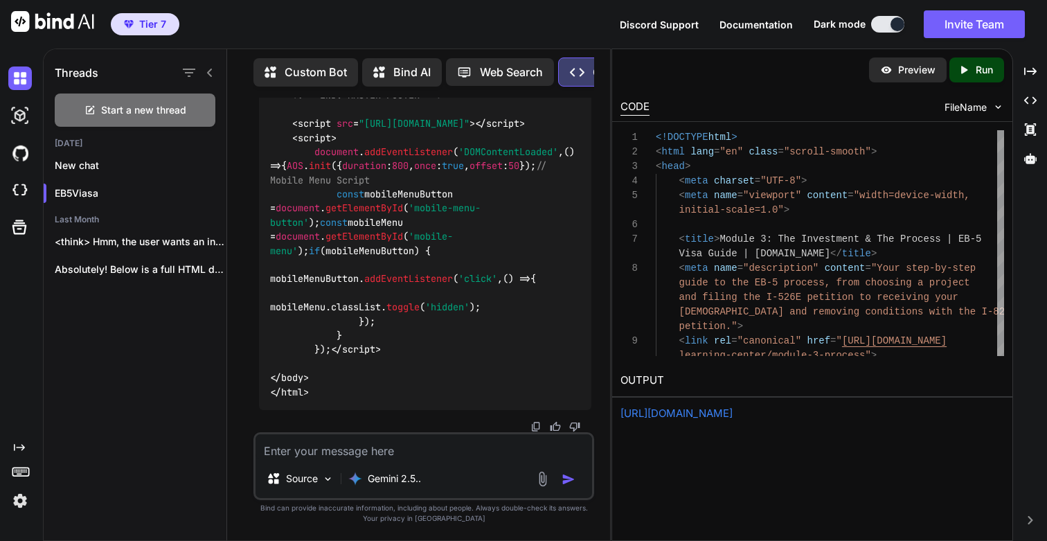
scroll to position [100786, 0]
click at [984, 69] on p "Run" at bounding box center [983, 70] width 17 height 14
click at [710, 418] on link "[URL][DOMAIN_NAME]" at bounding box center [676, 412] width 112 height 13
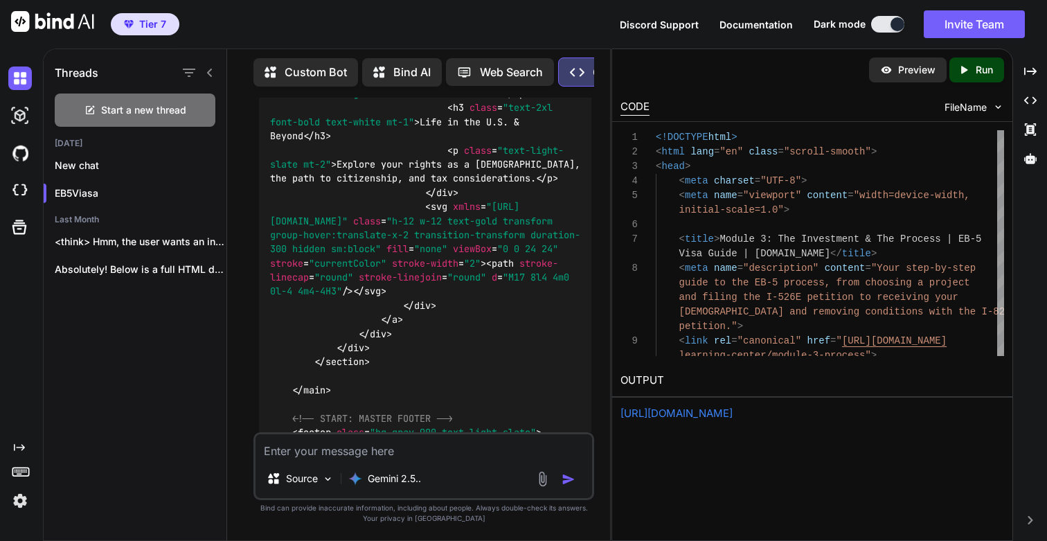
scroll to position [91854, 0]
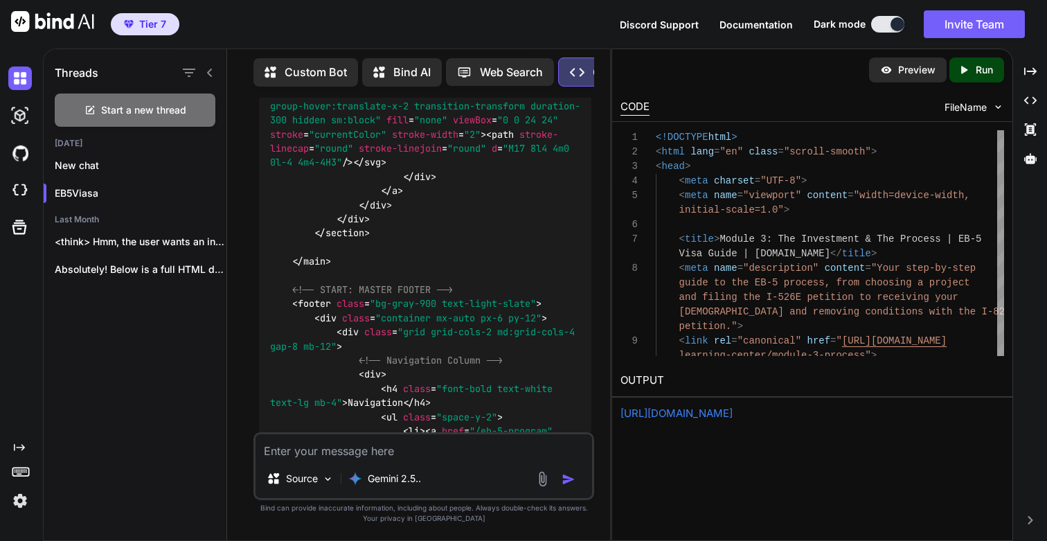
click at [18, 505] on img at bounding box center [20, 501] width 24 height 24
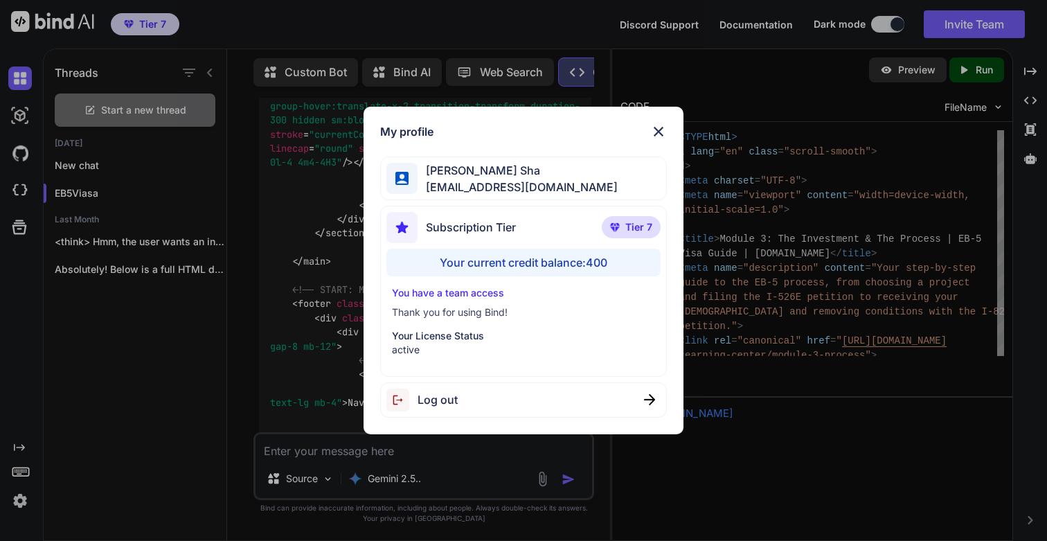
click at [660, 131] on img at bounding box center [658, 131] width 17 height 17
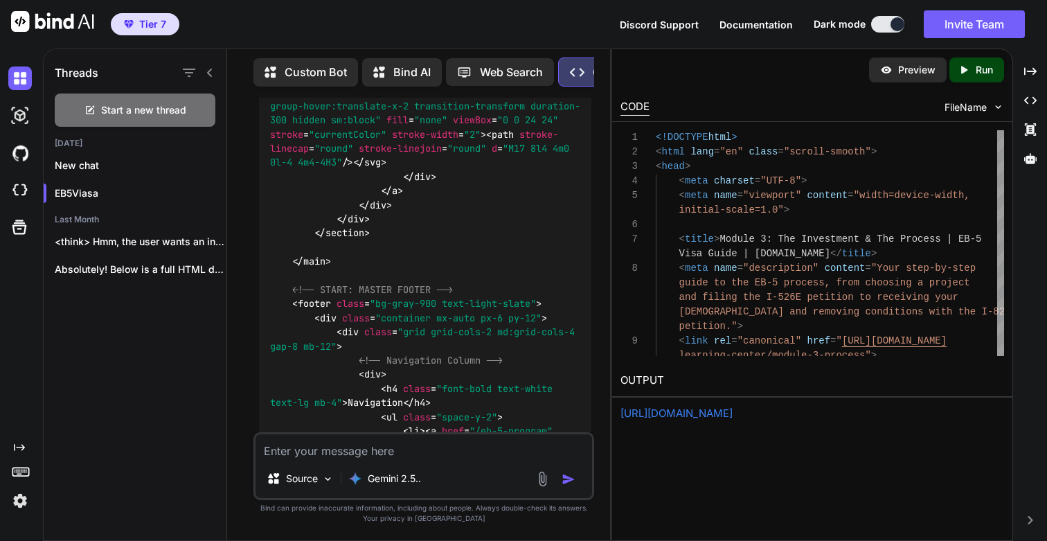
drag, startPoint x: 394, startPoint y: 193, endPoint x: 494, endPoint y: 195, distance: 100.4
copy code "module-3-process"
